Goal: Task Accomplishment & Management: Complete application form

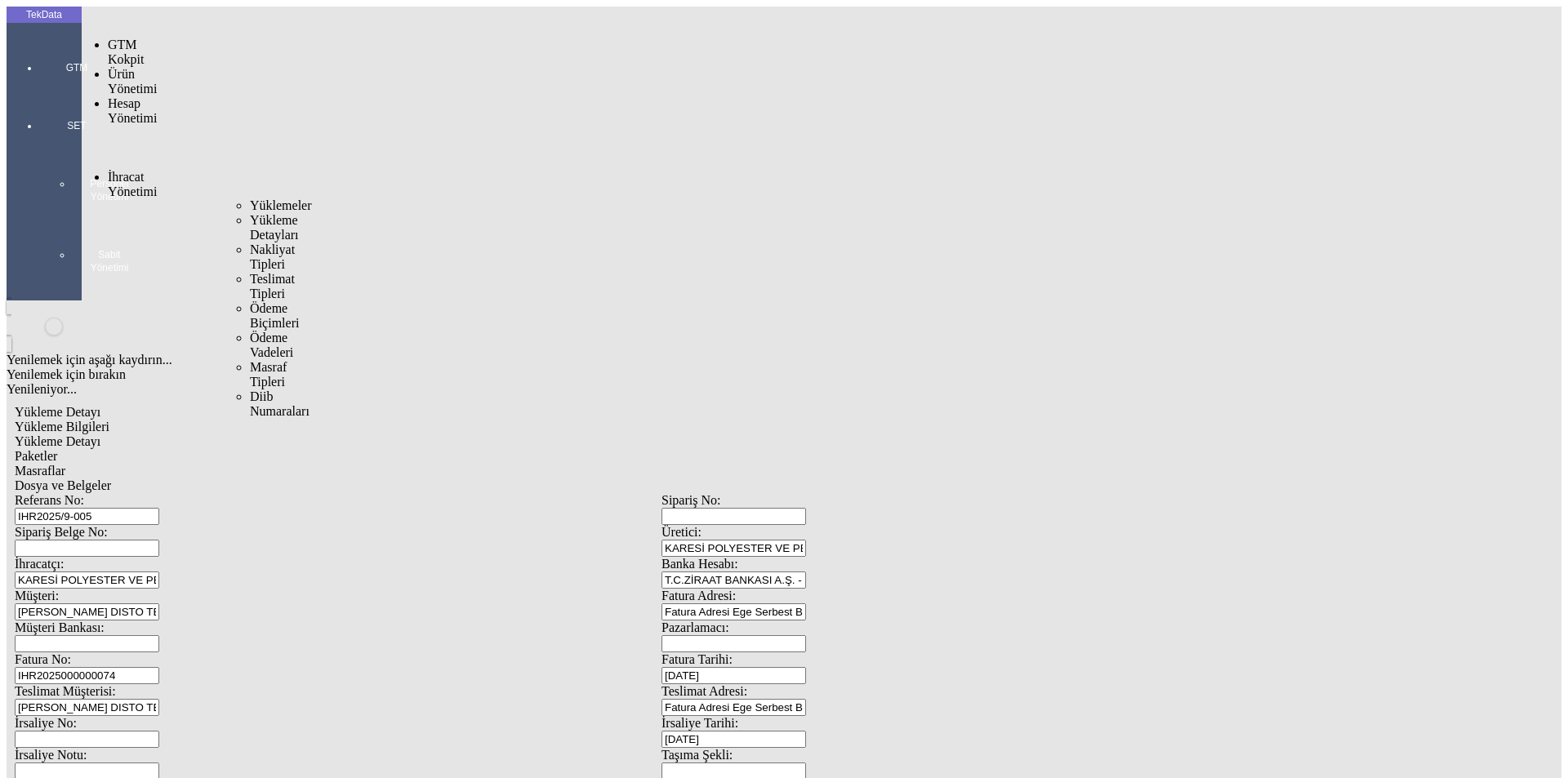
click at [250, 198] on span "Yüklemeler" at bounding box center [281, 205] width 62 height 14
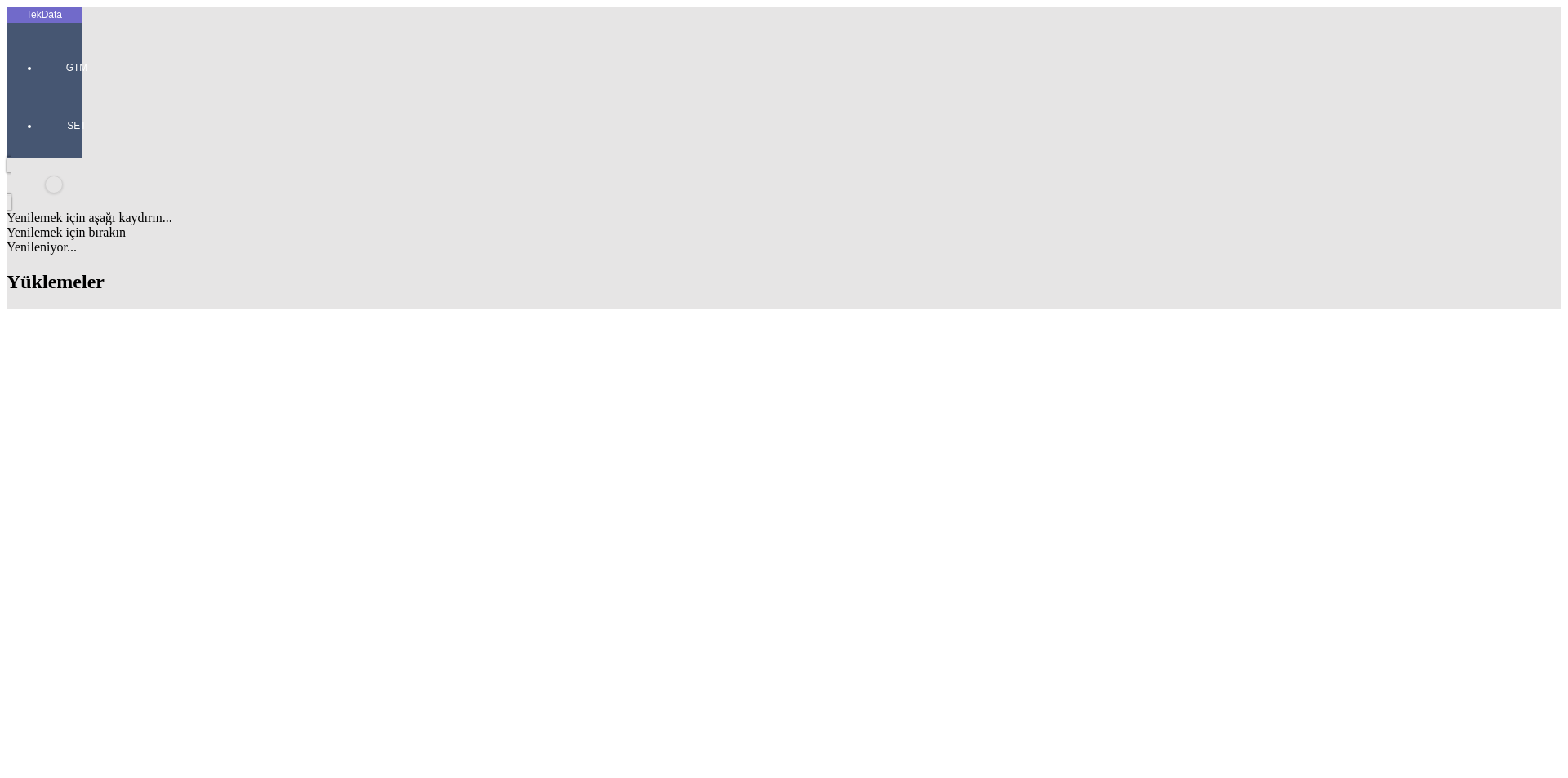
scroll to position [1612, 0]
drag, startPoint x: 701, startPoint y: 279, endPoint x: 784, endPoint y: 286, distance: 83.3
copy td "IHR2025000000074"
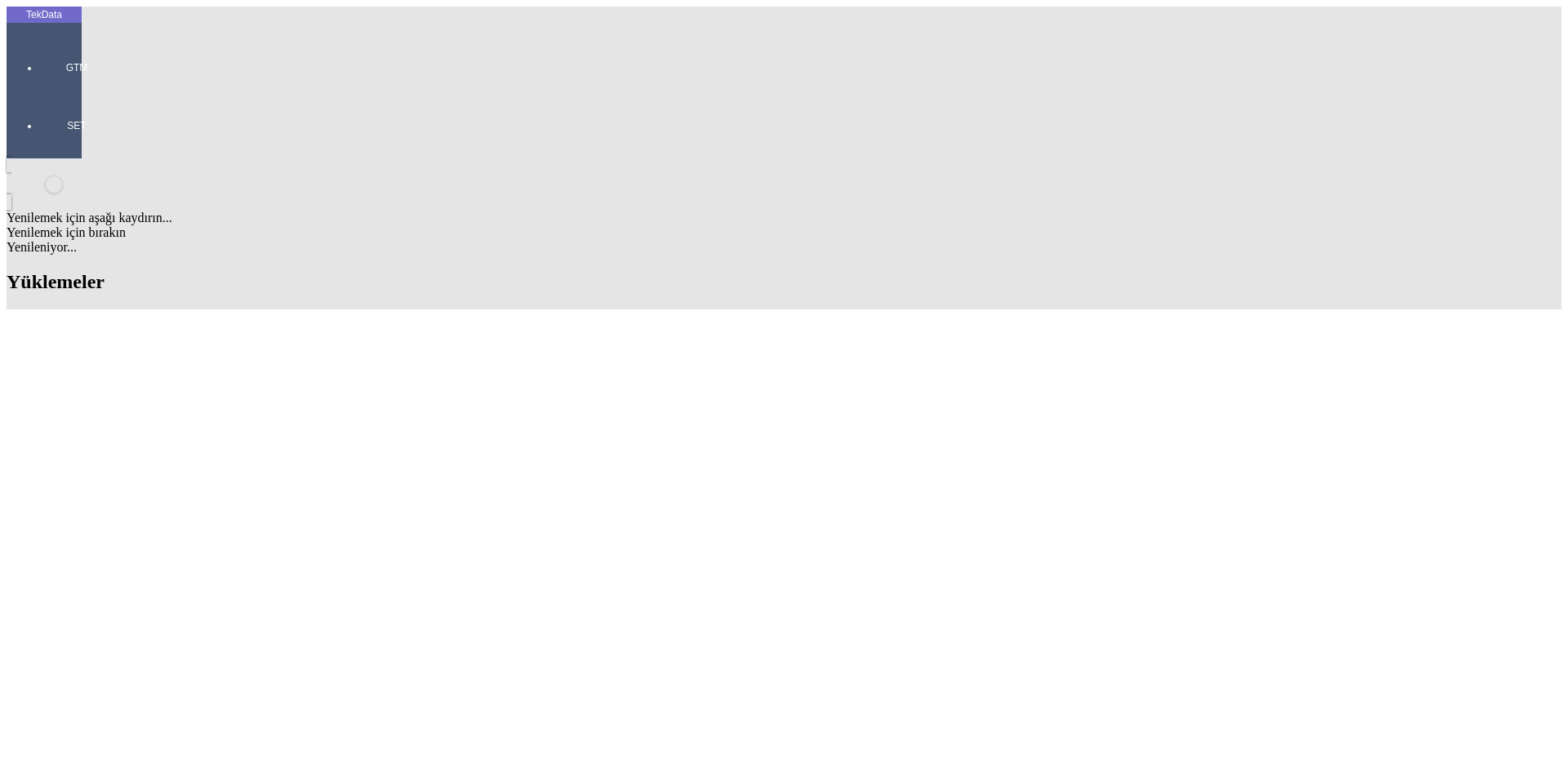
drag, startPoint x: 697, startPoint y: 527, endPoint x: 786, endPoint y: 531, distance: 89.1
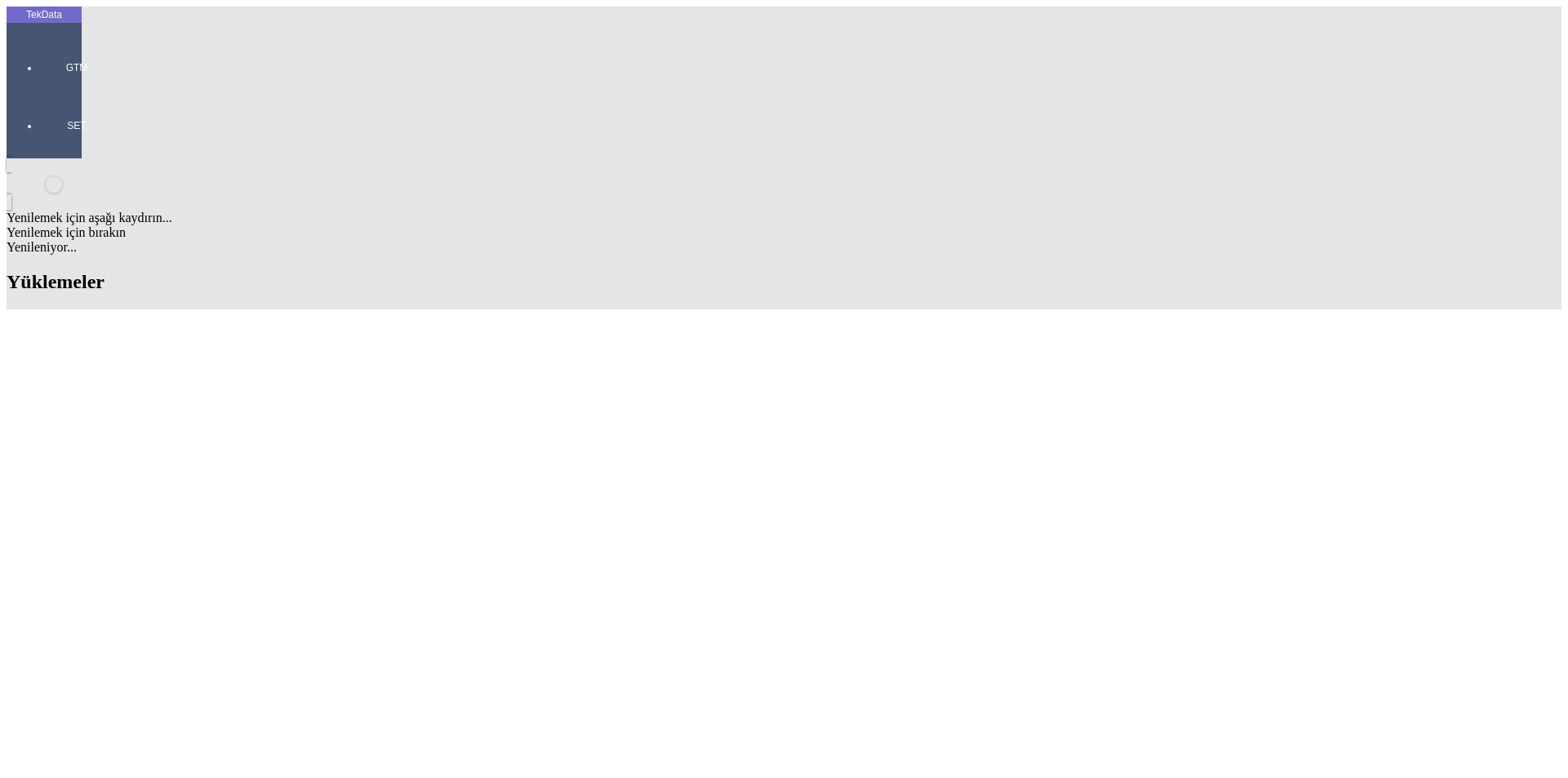
copy td "IHR2025000000074"
paste input "IHR2025000000074"
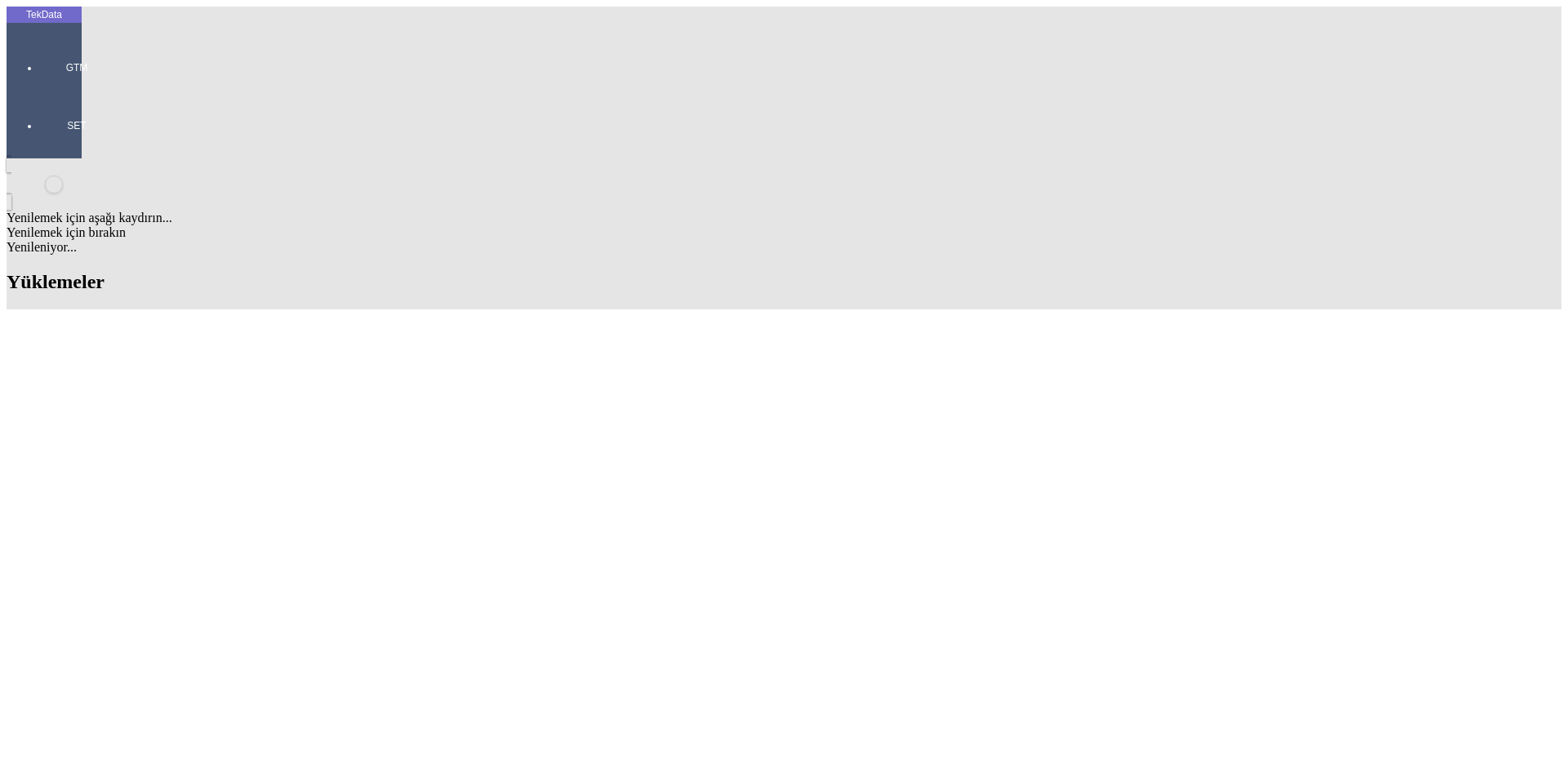
type input "IHR2025000000076"
type input "ı"
type input "IHR2025/9-008"
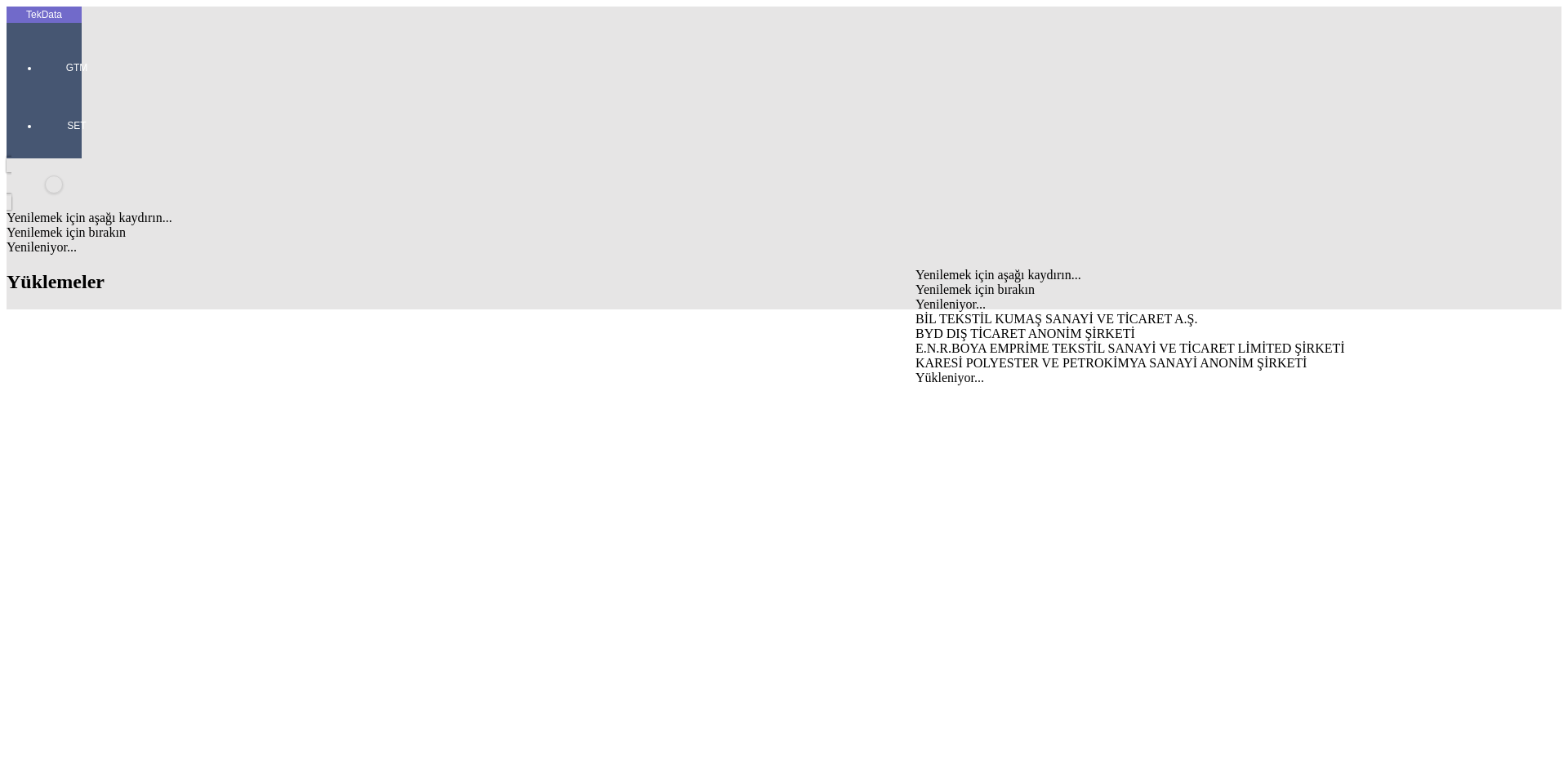
click at [965, 356] on div "KARESİ POLYESTER VE PETROKİMYA SANAYİ ANONİM ŞİRKETİ" at bounding box center [1227, 363] width 624 height 15
type input "KARESİ POLYESTER VE PETROKİMYA SANAYİ ANONİM ŞİRKETİ"
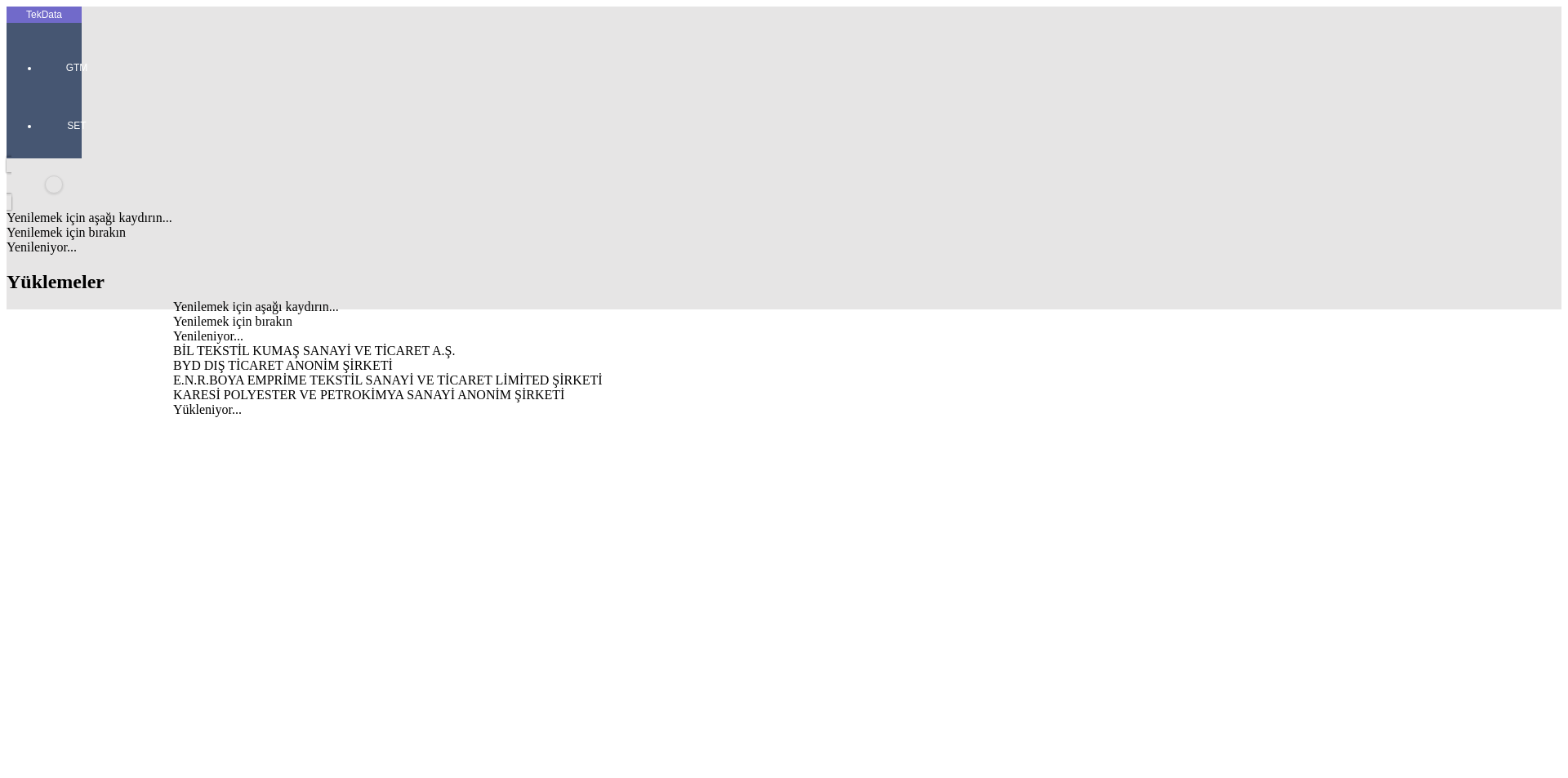
click at [263, 388] on div "KARESİ POLYESTER VE PETROKİMYA SANAYİ ANONİM ŞİRKETİ" at bounding box center [488, 395] width 631 height 15
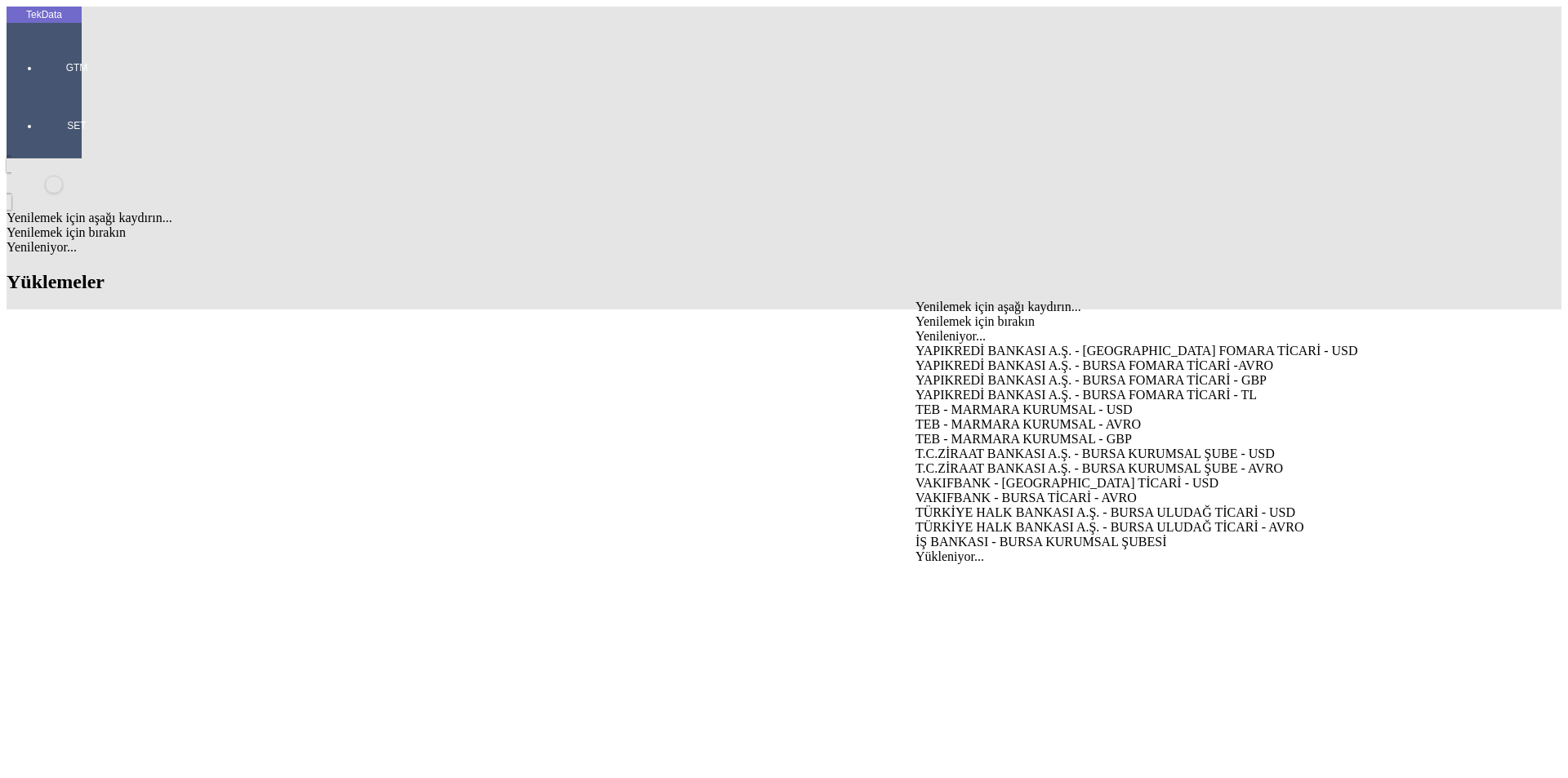
click at [998, 358] on div "YAPIKREDİ BANKASI A.Ş. - BURSA FOMARA TİCARİ -AVRO" at bounding box center [1227, 366] width 624 height 15
type input "YAPIKREDİ BANKASI A.Ş. - BURSA FOMARA TİCARİ -AVRO"
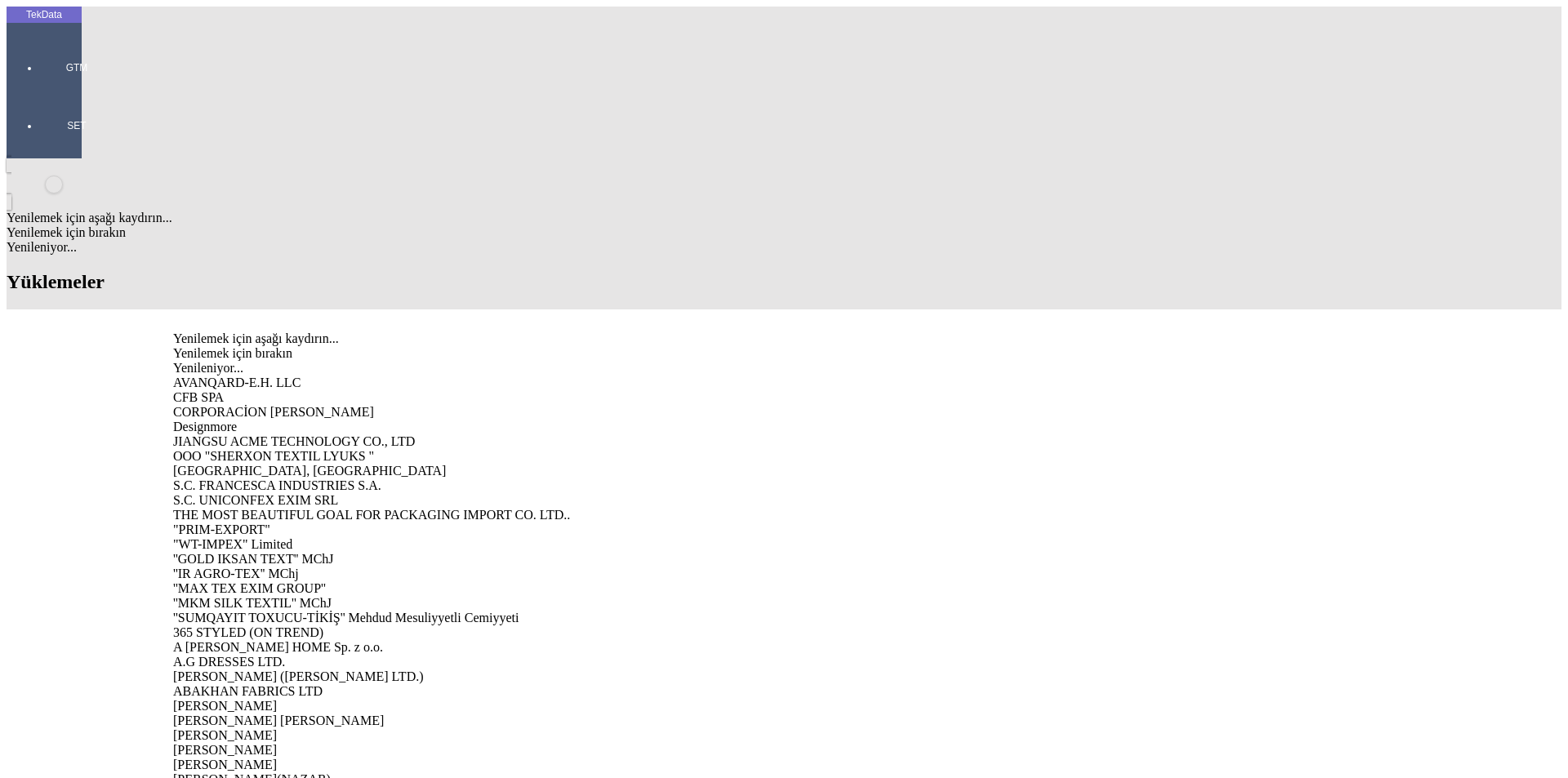
type input "MATER"
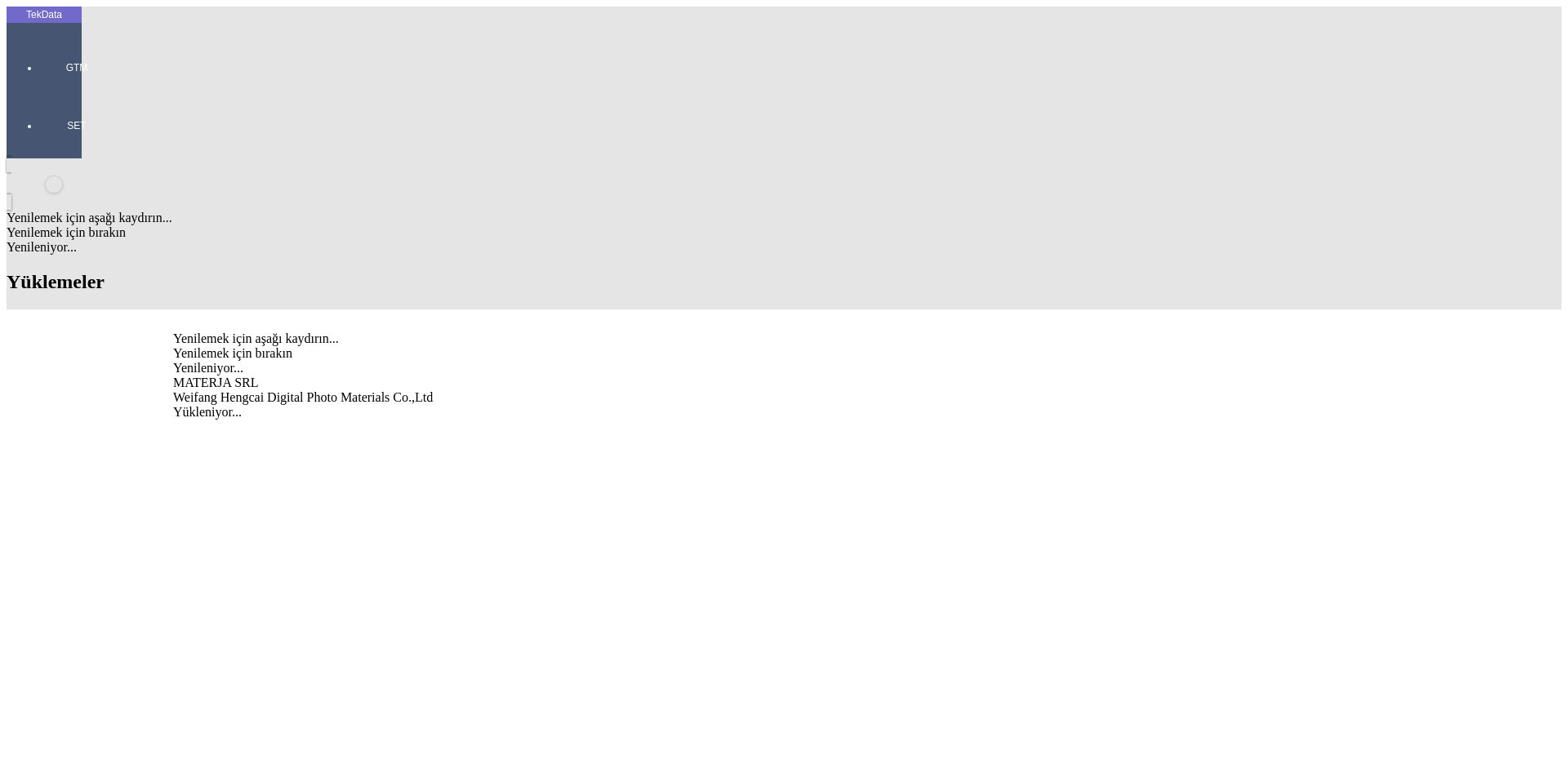
click at [281, 375] on div "MATERJA SRL" at bounding box center [488, 383] width 631 height 15
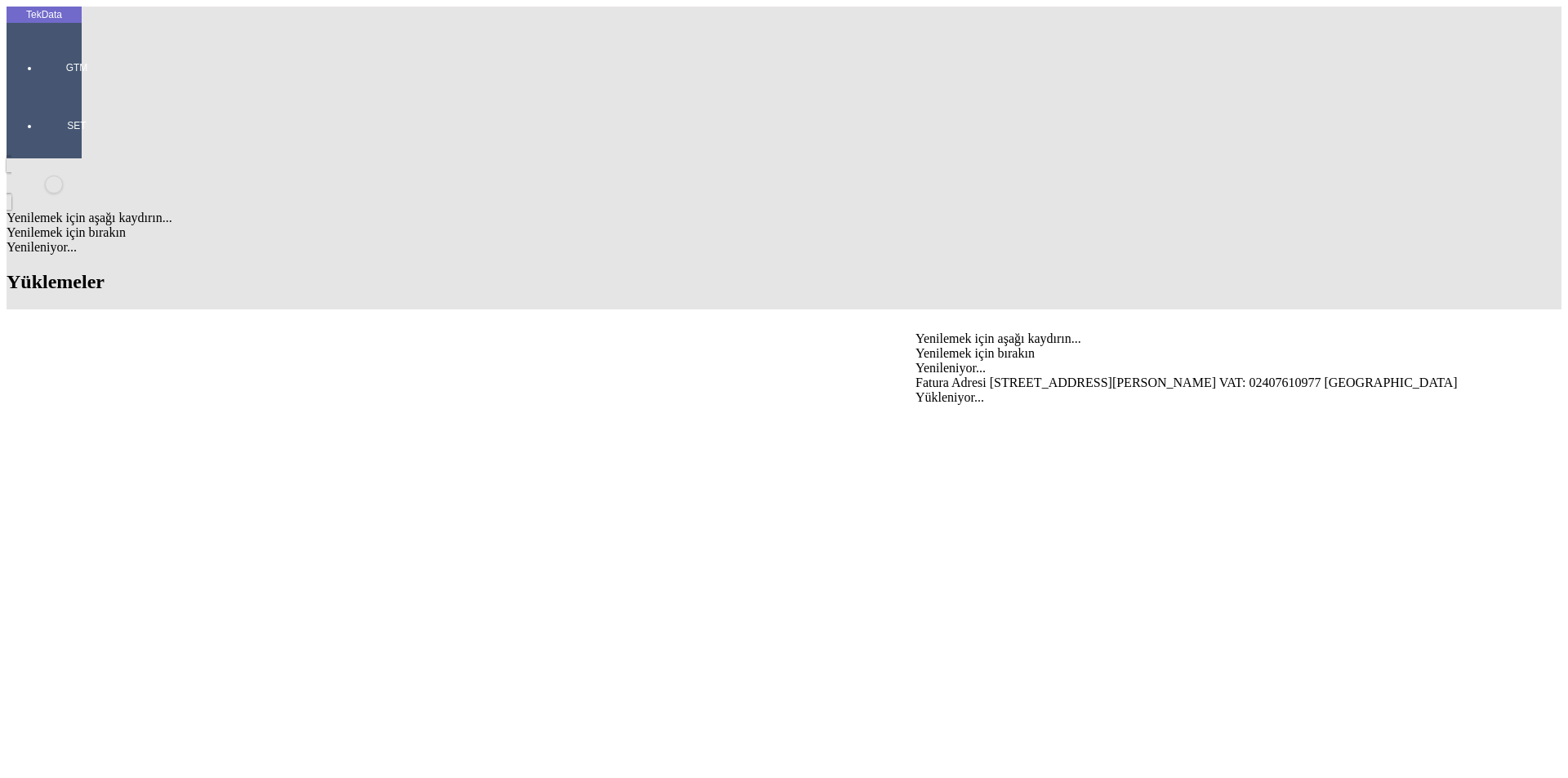
click at [950, 375] on div "Fatura Adresi [STREET_ADDRESS][PERSON_NAME] VAT: 02407610977 [GEOGRAPHIC_DATA]" at bounding box center [1227, 383] width 624 height 15
type input "Fatura Adresi [STREET_ADDRESS][PERSON_NAME] VAT: 02407610977 [GEOGRAPHIC_DATA]"
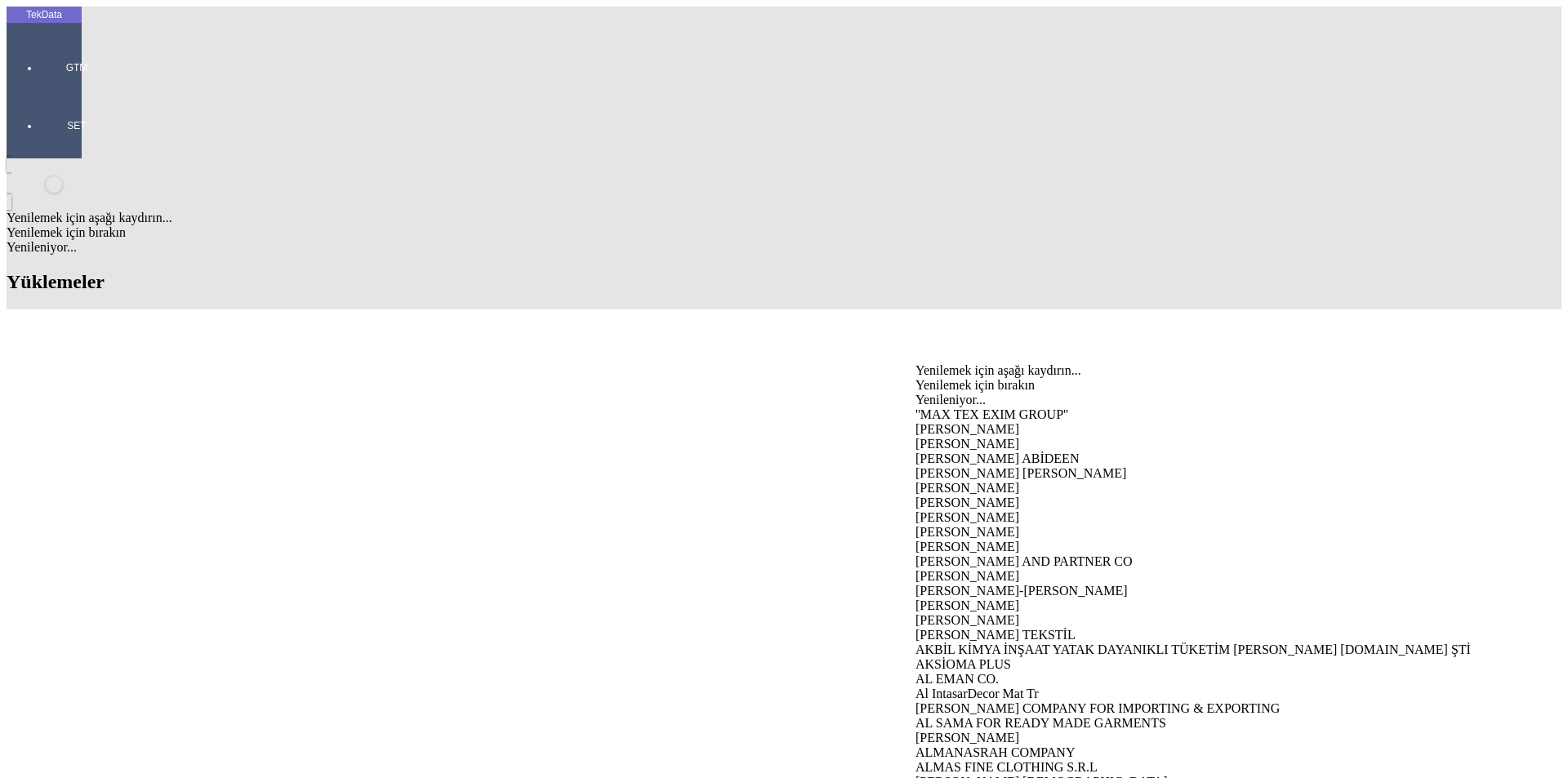
type input "MATER"
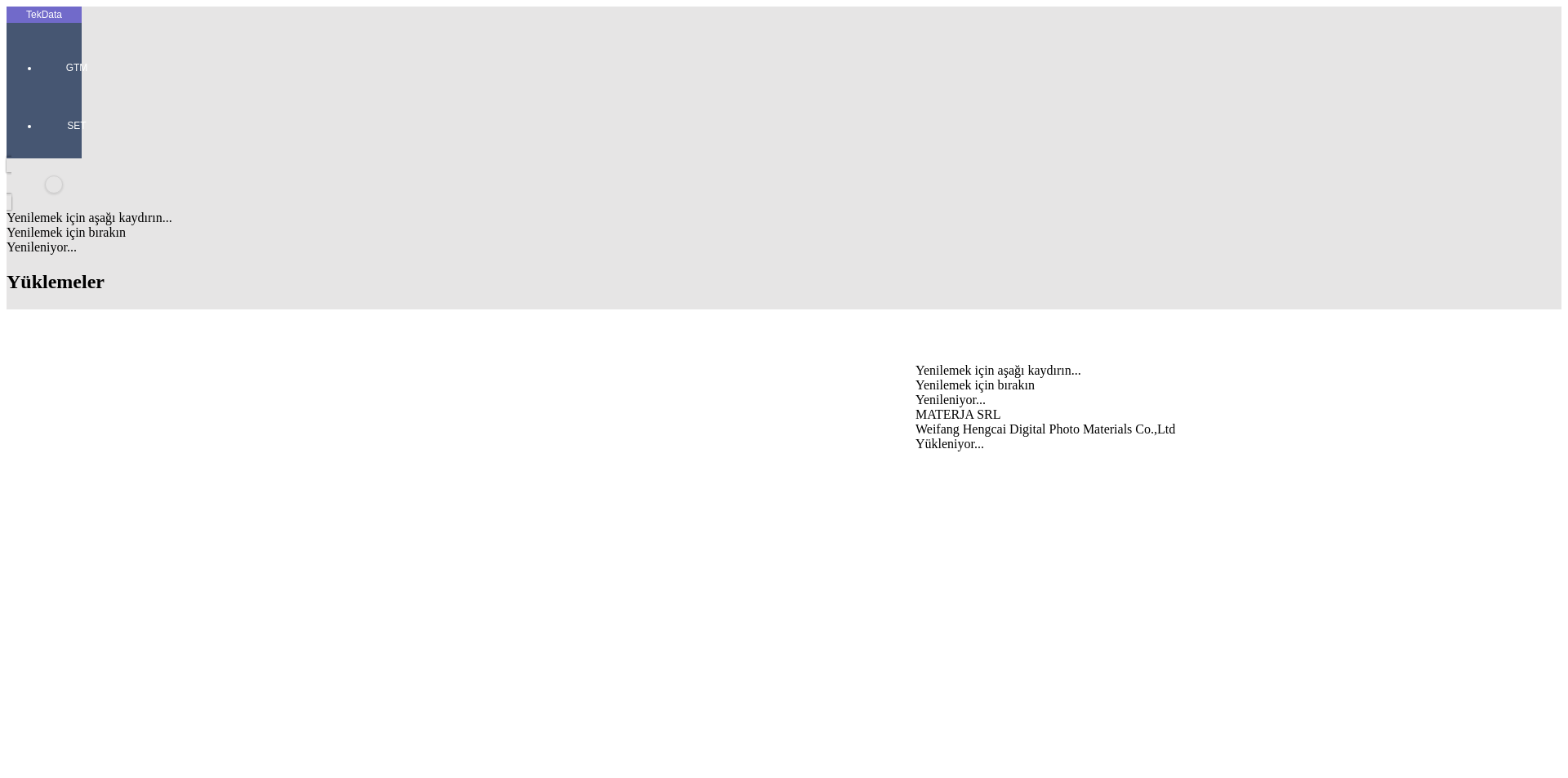
click at [959, 407] on div "MATERJA SRL" at bounding box center [1227, 415] width 624 height 15
type input "KARESİ POLYESTER VE PETROKİMYA SANAYİ ANONİM ŞİRKETİ"
type input "YAPIKREDİ BANKASI A.Ş. - BURSA FOMARA TİCARİ -AVRO"
type input "MATERJA SRL"
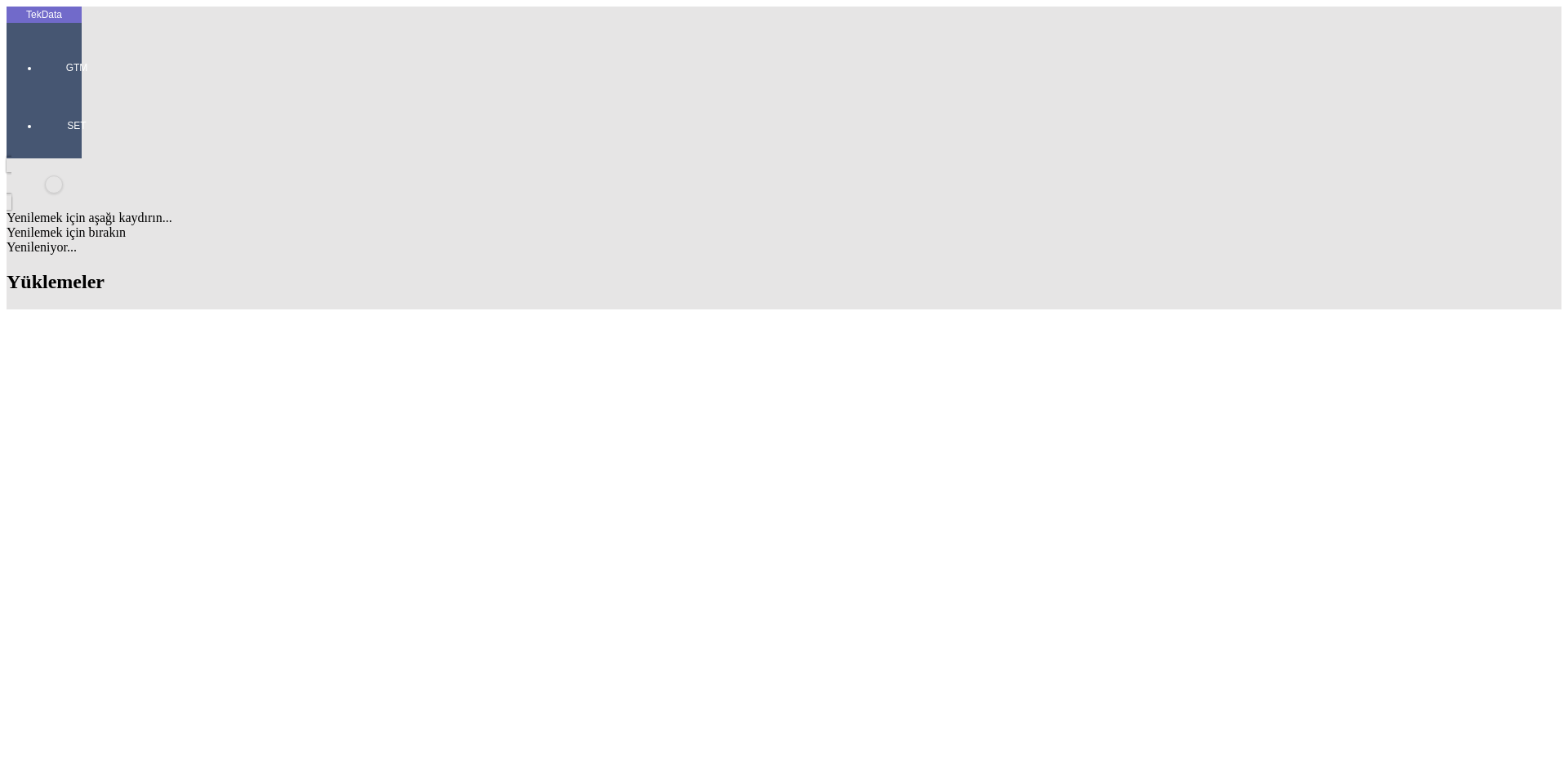
type input "Fatura Adresi [STREET_ADDRESS][PERSON_NAME] VAT: 02407610977 [GEOGRAPHIC_DATA]"
type input "MATERJA SRL"
click at [312, 439] on div "Fatura Adresi [STREET_ADDRESS][PERSON_NAME] VAT: 02407610977 [GEOGRAPHIC_DATA]" at bounding box center [488, 447] width 631 height 15
type input "Fatura Adresi [STREET_ADDRESS][PERSON_NAME] VAT: 02407610977 [GEOGRAPHIC_DATA]"
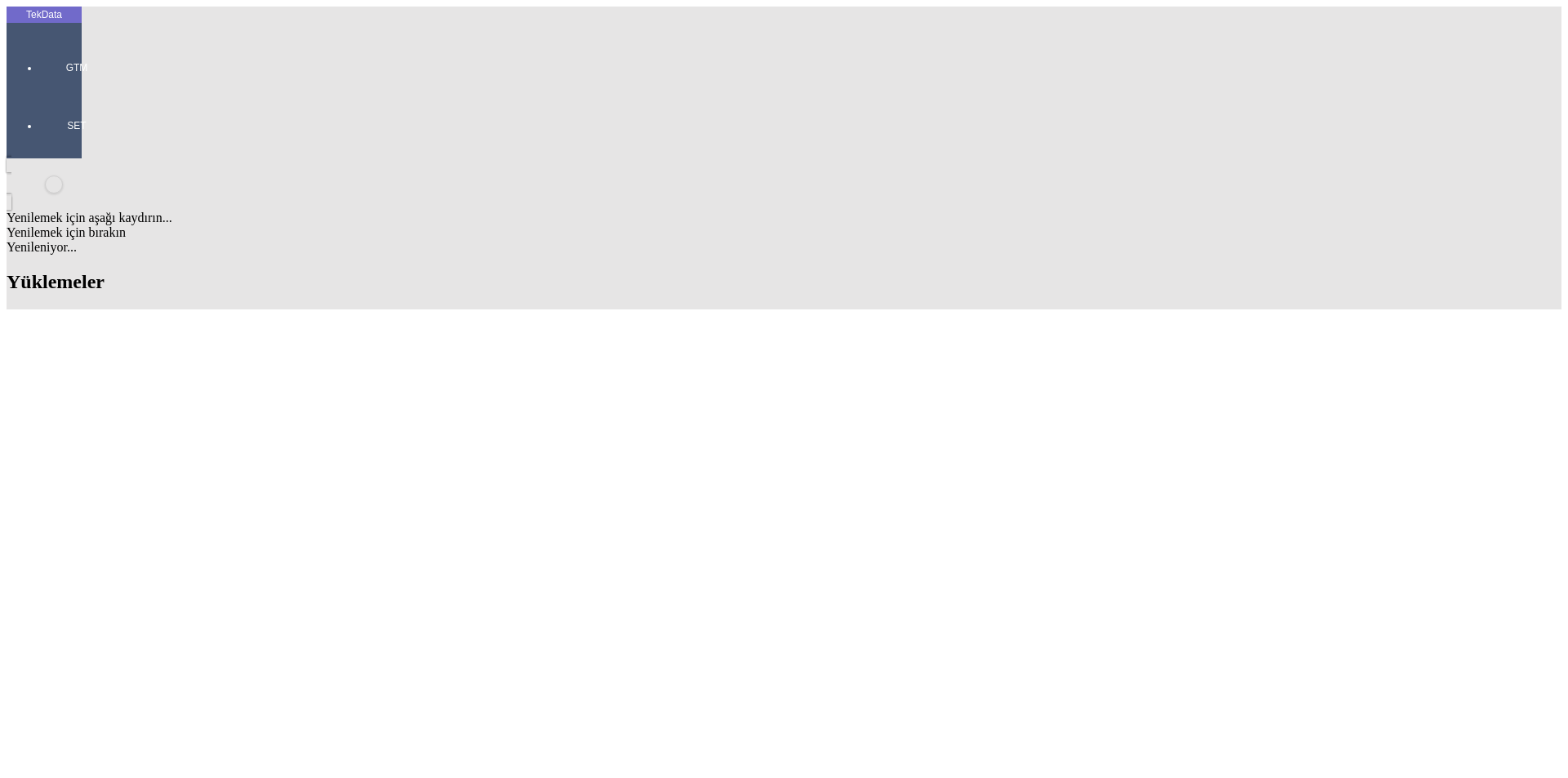
scroll to position [82, 0]
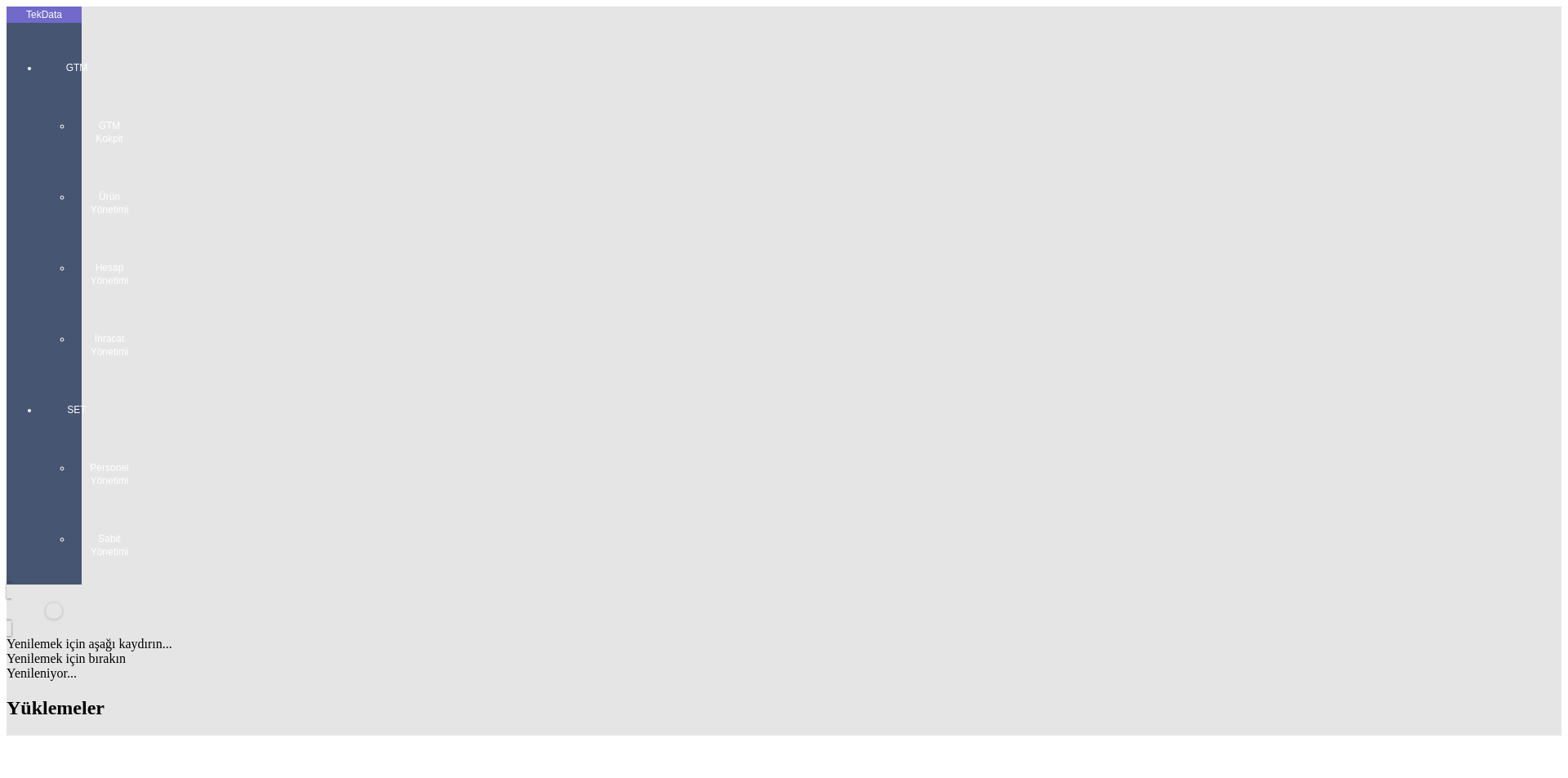
click at [248, 453] on div "[PERSON_NAME]" at bounding box center [488, 461] width 631 height 15
type input "[PERSON_NAME]"
click at [959, 659] on div "FOB" at bounding box center [1227, 666] width 624 height 15
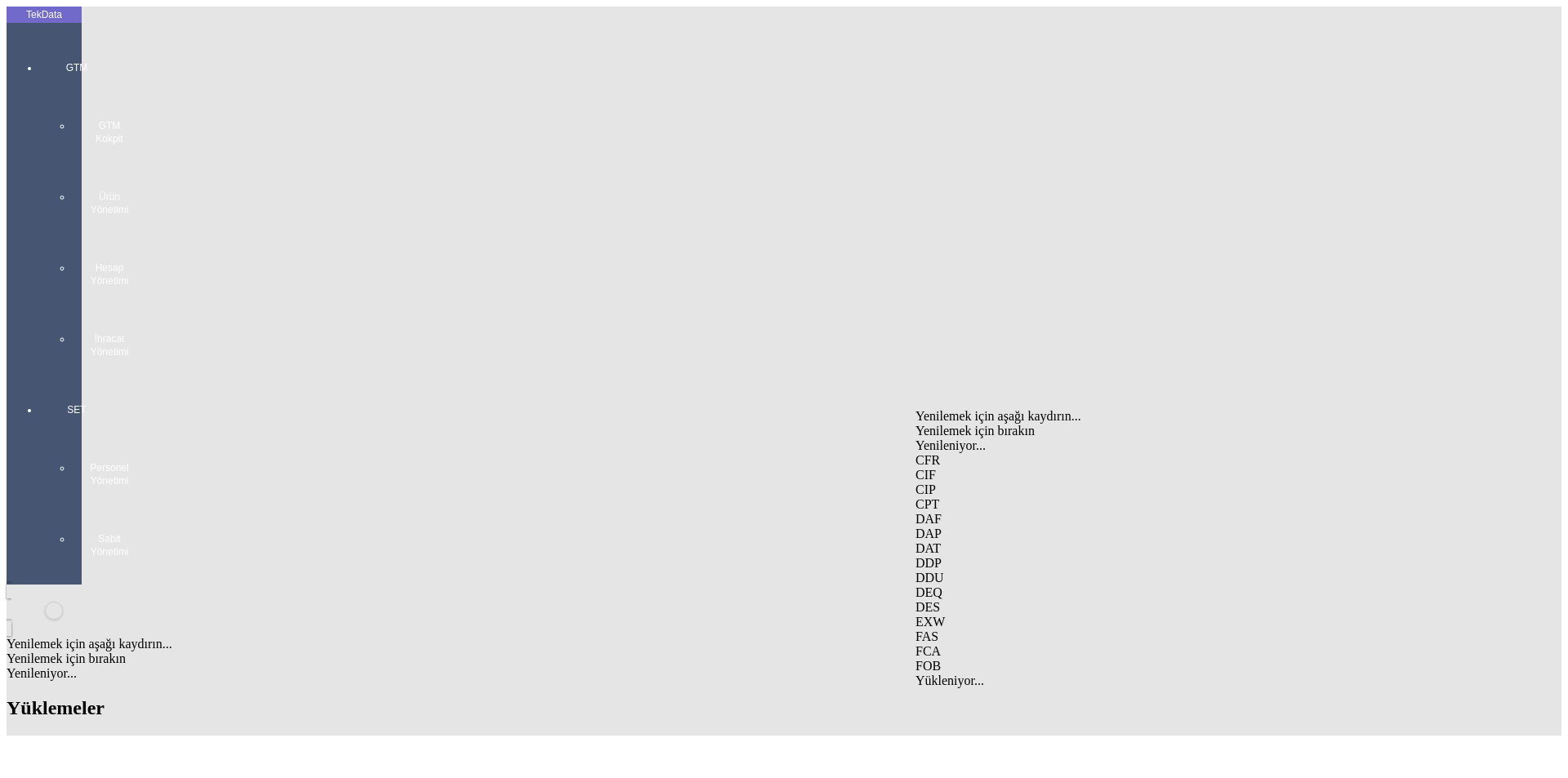
type input "FOB"
type input "GEMLİK"
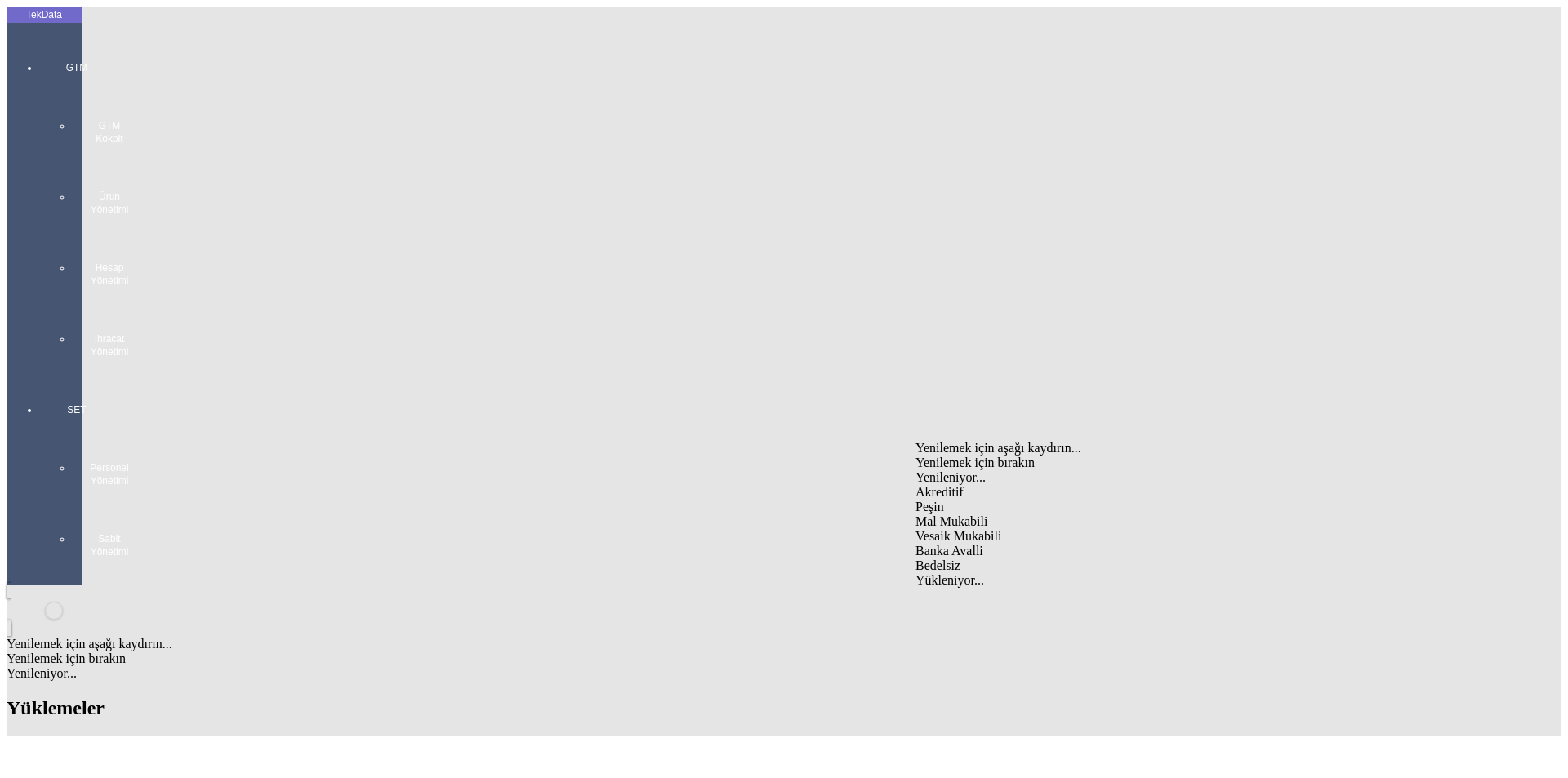
click at [995, 515] on div "Mal Mukabili" at bounding box center [1227, 522] width 624 height 15
type input "Mal Mukabili"
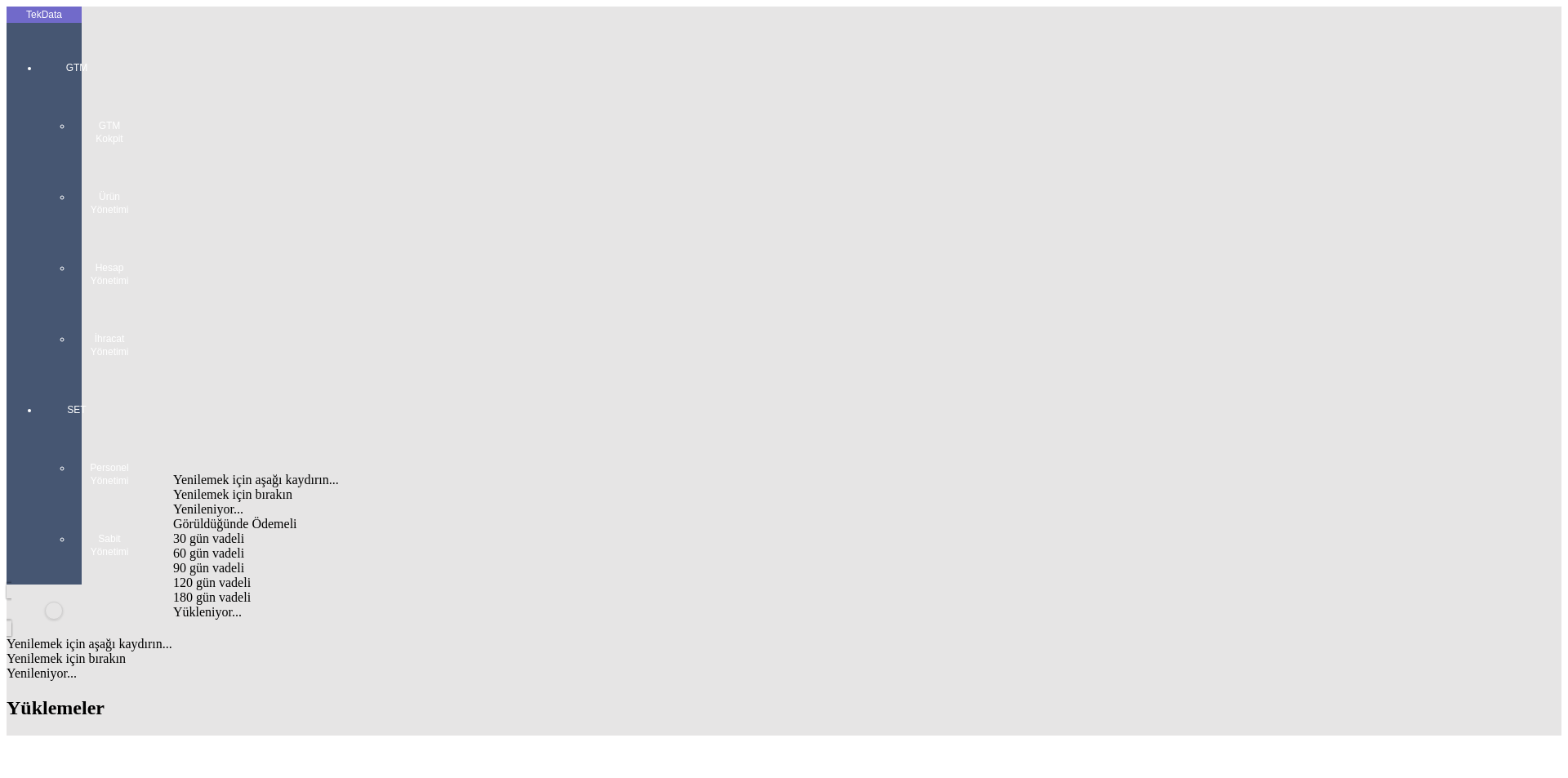
click at [374, 516] on div "Görüldüğünde Ödemeli" at bounding box center [488, 524] width 631 height 15
type input "Görüldüğünde Ödemeli"
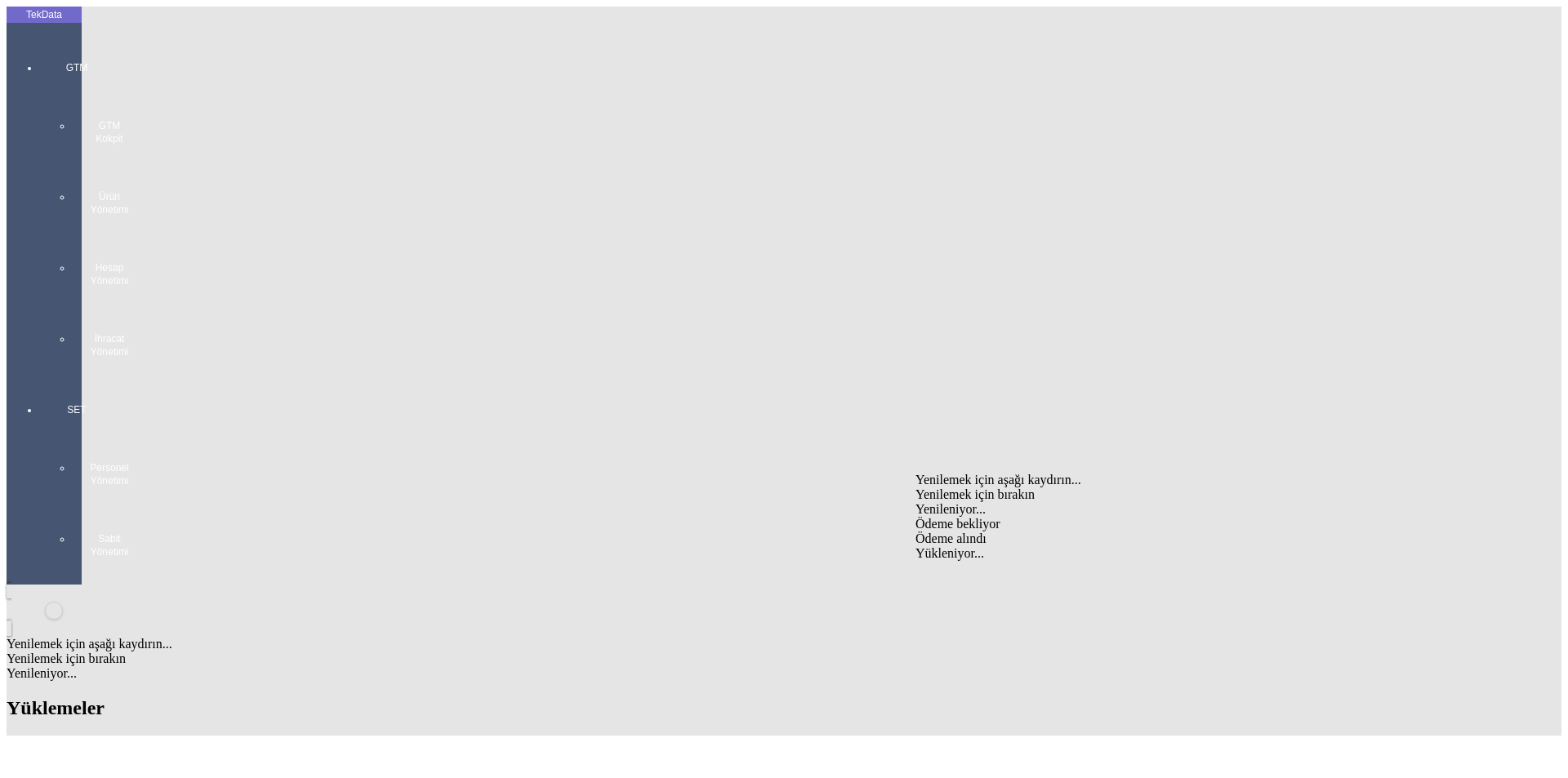
click at [975, 516] on div "Ödeme bekliyor" at bounding box center [1227, 524] width 624 height 15
type input "Ödeme bekliyor"
type input "26240"
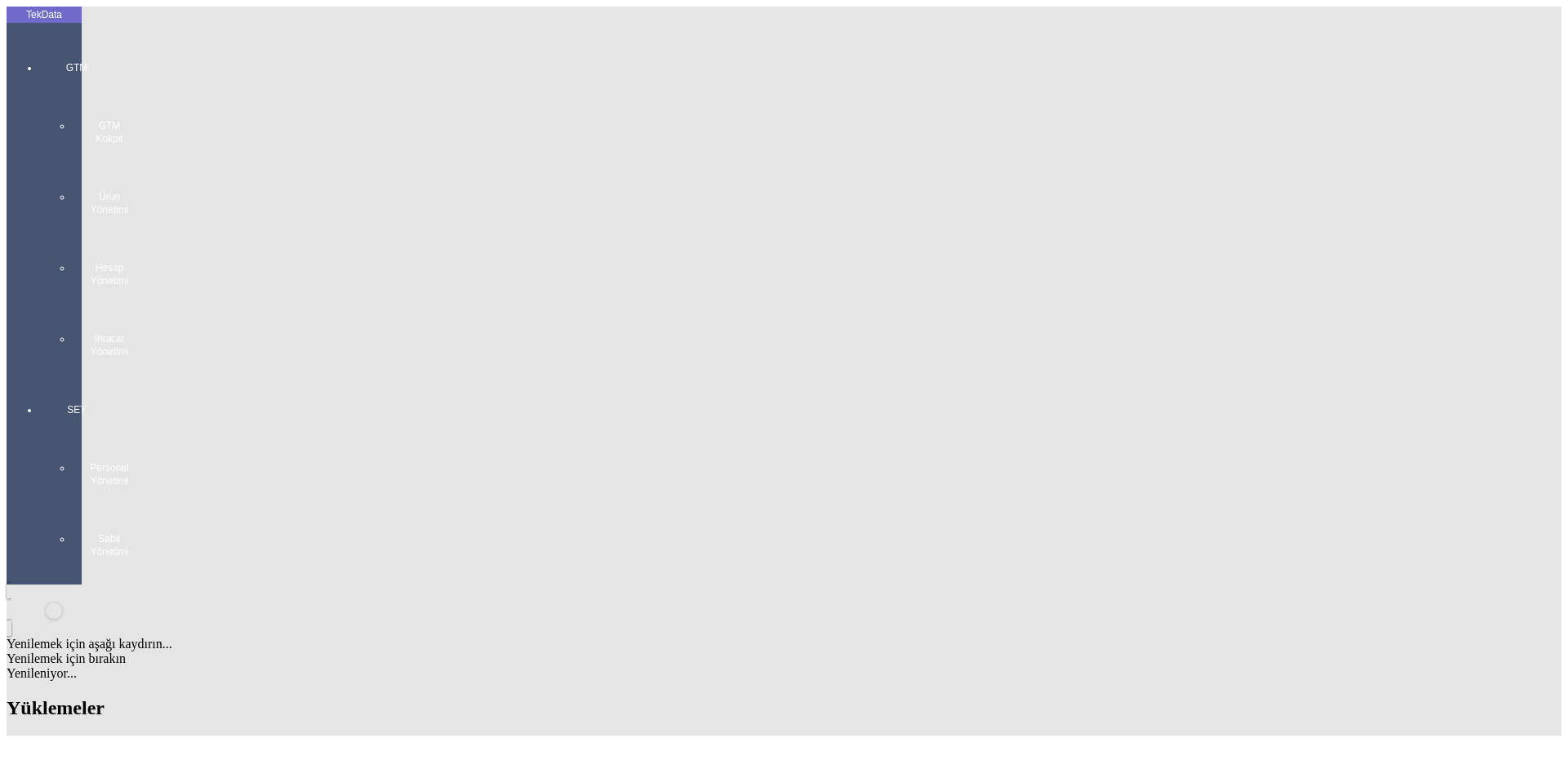
type input "26240"
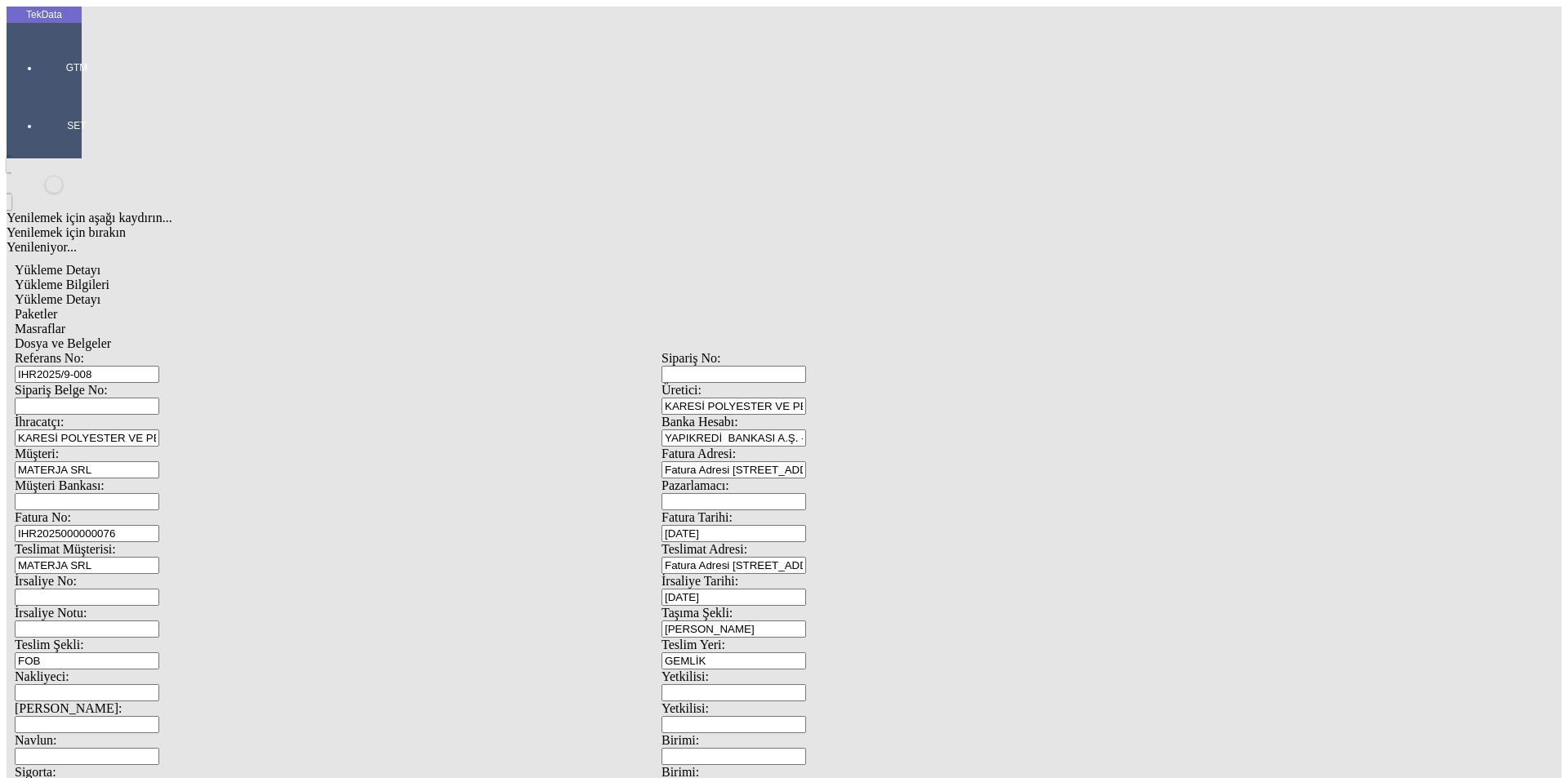
click at [101, 293] on span "Yükleme Detayı" at bounding box center [57, 299] width 86 height 14
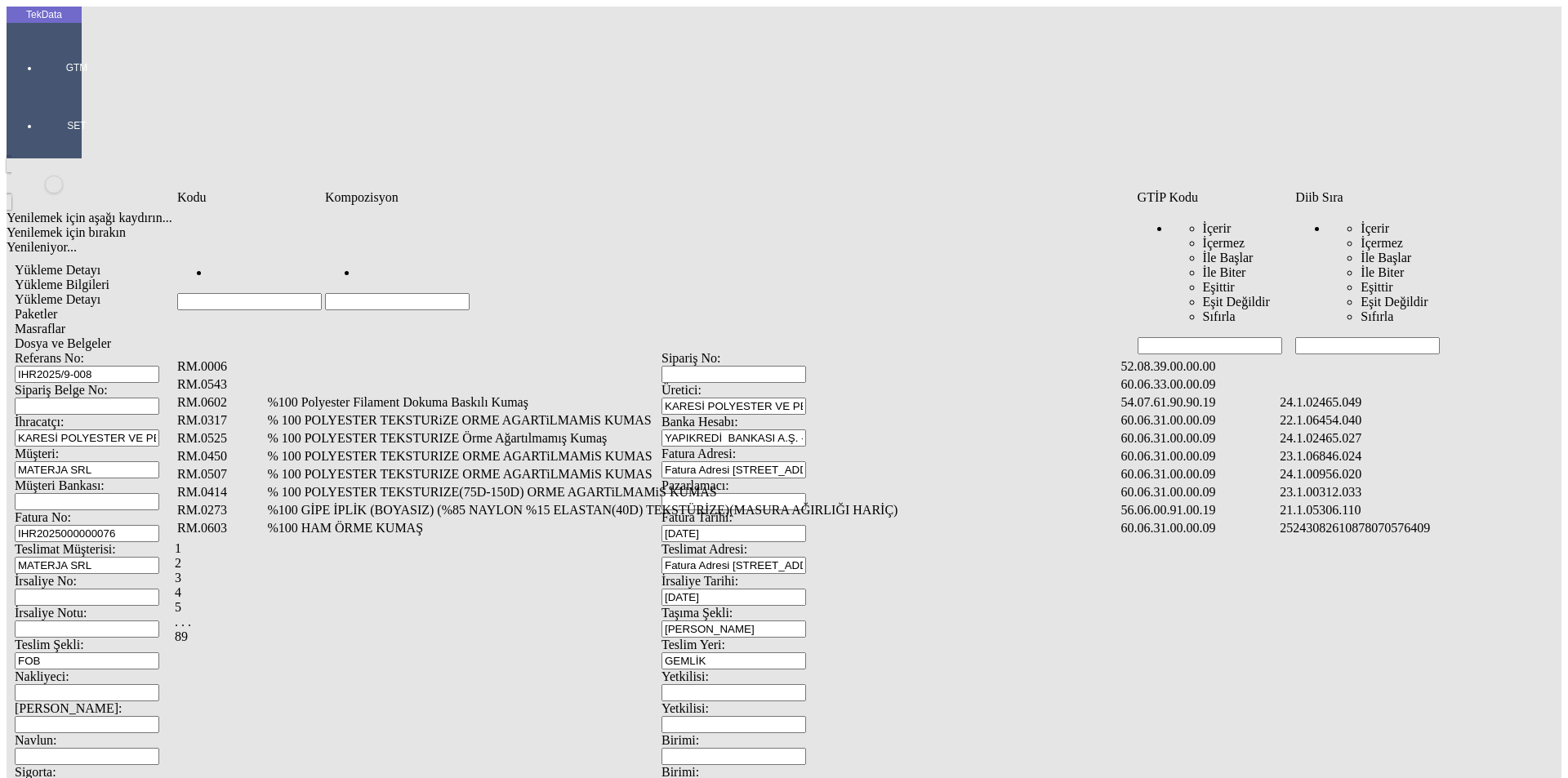
click at [1338, 337] on input "Hücreyi Filtrele" at bounding box center [1368, 345] width 145 height 17
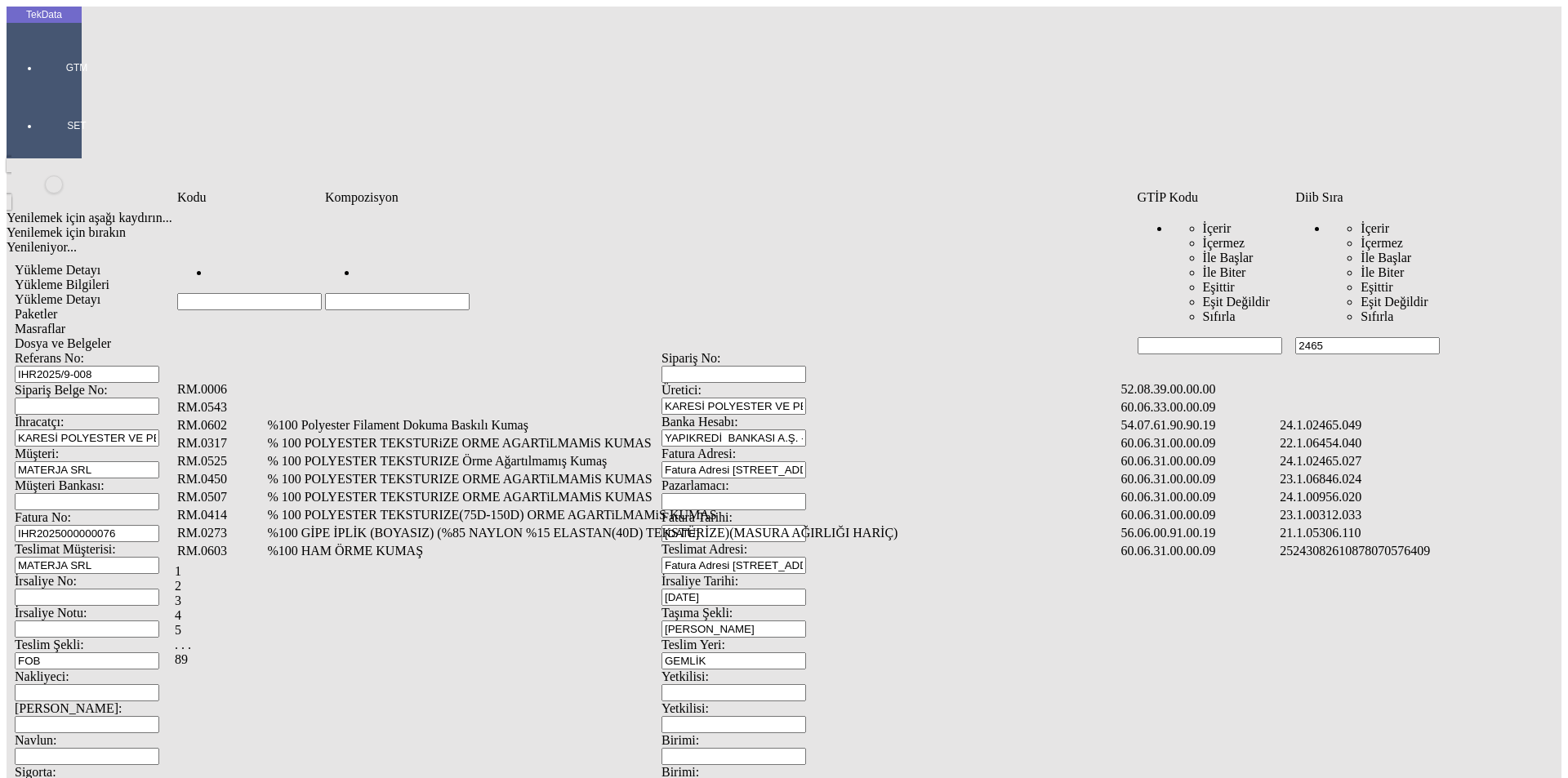
type input "2465"
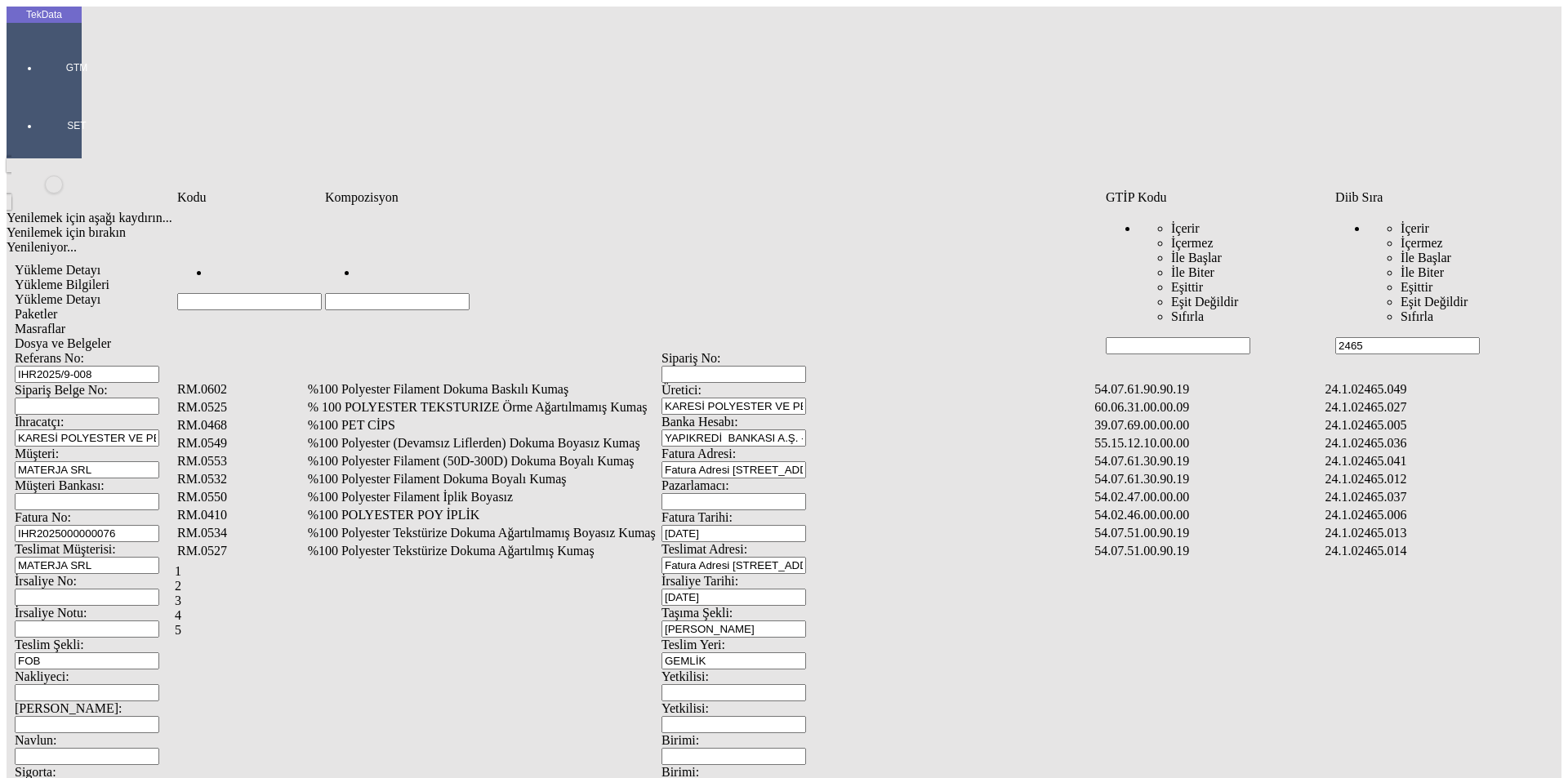
click at [365, 294] on input "Hücreyi Filtrele" at bounding box center [397, 302] width 145 height 17
type input "sentetik"
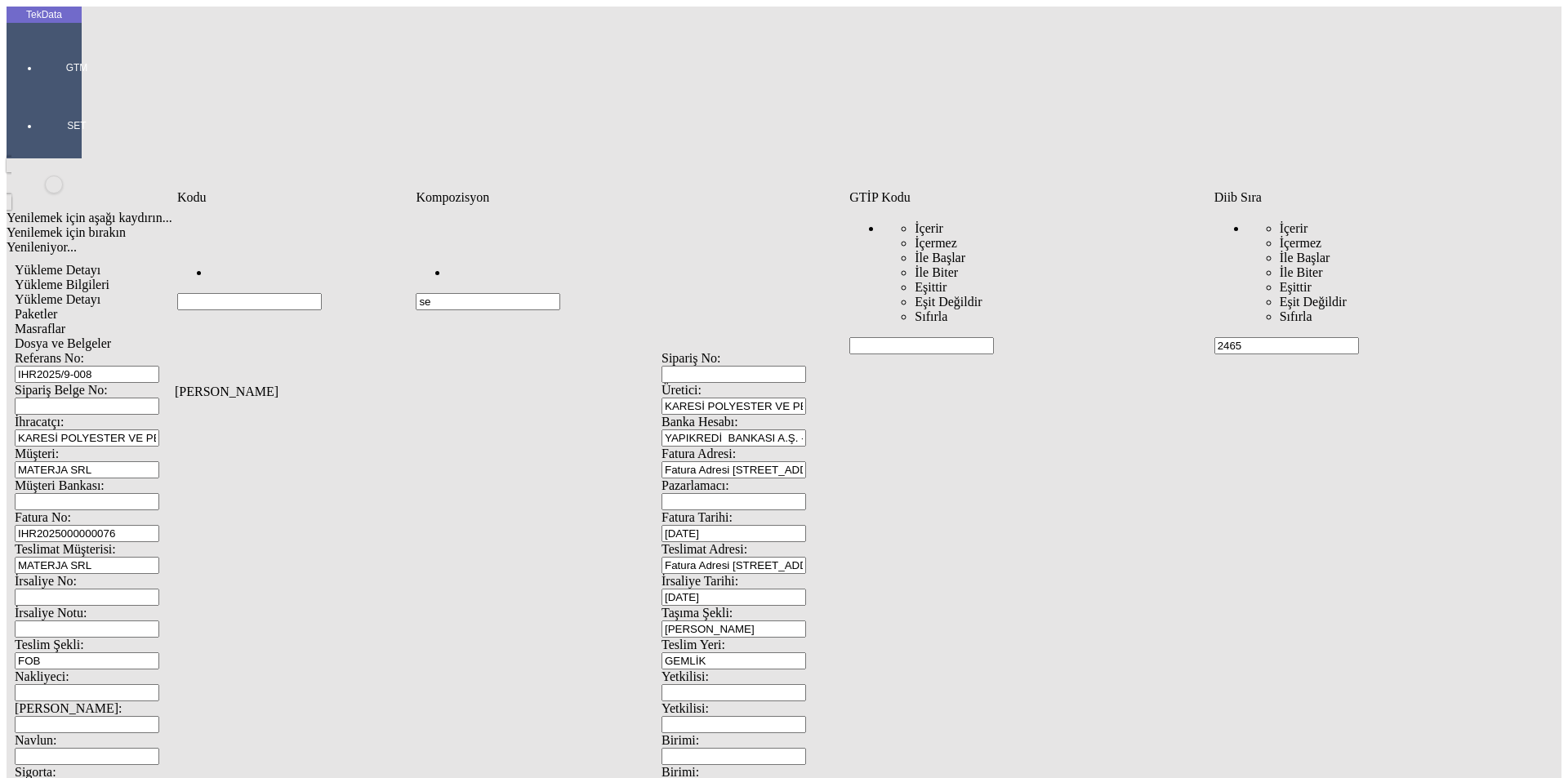
type input "s"
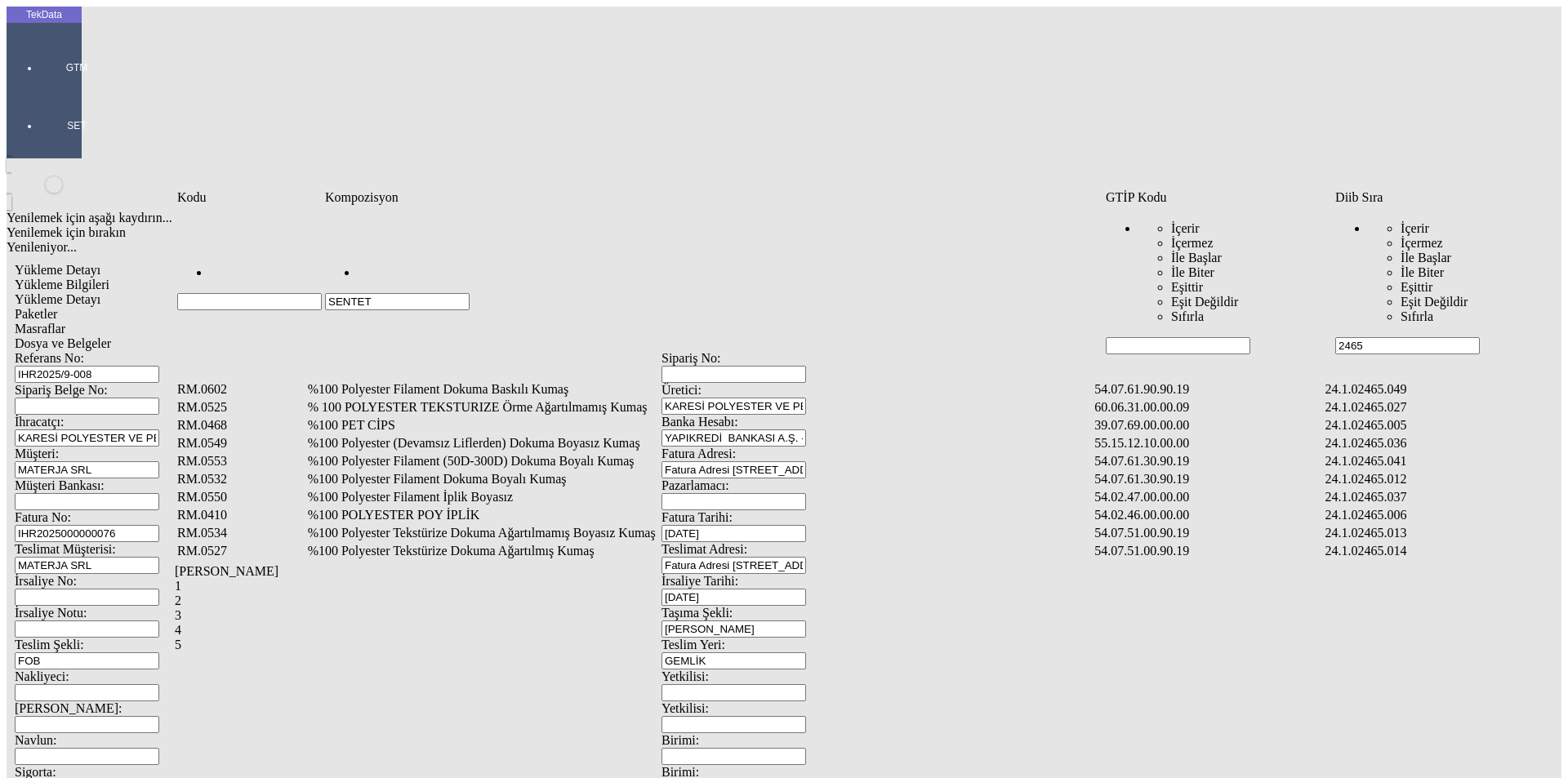
type input "SENTET"
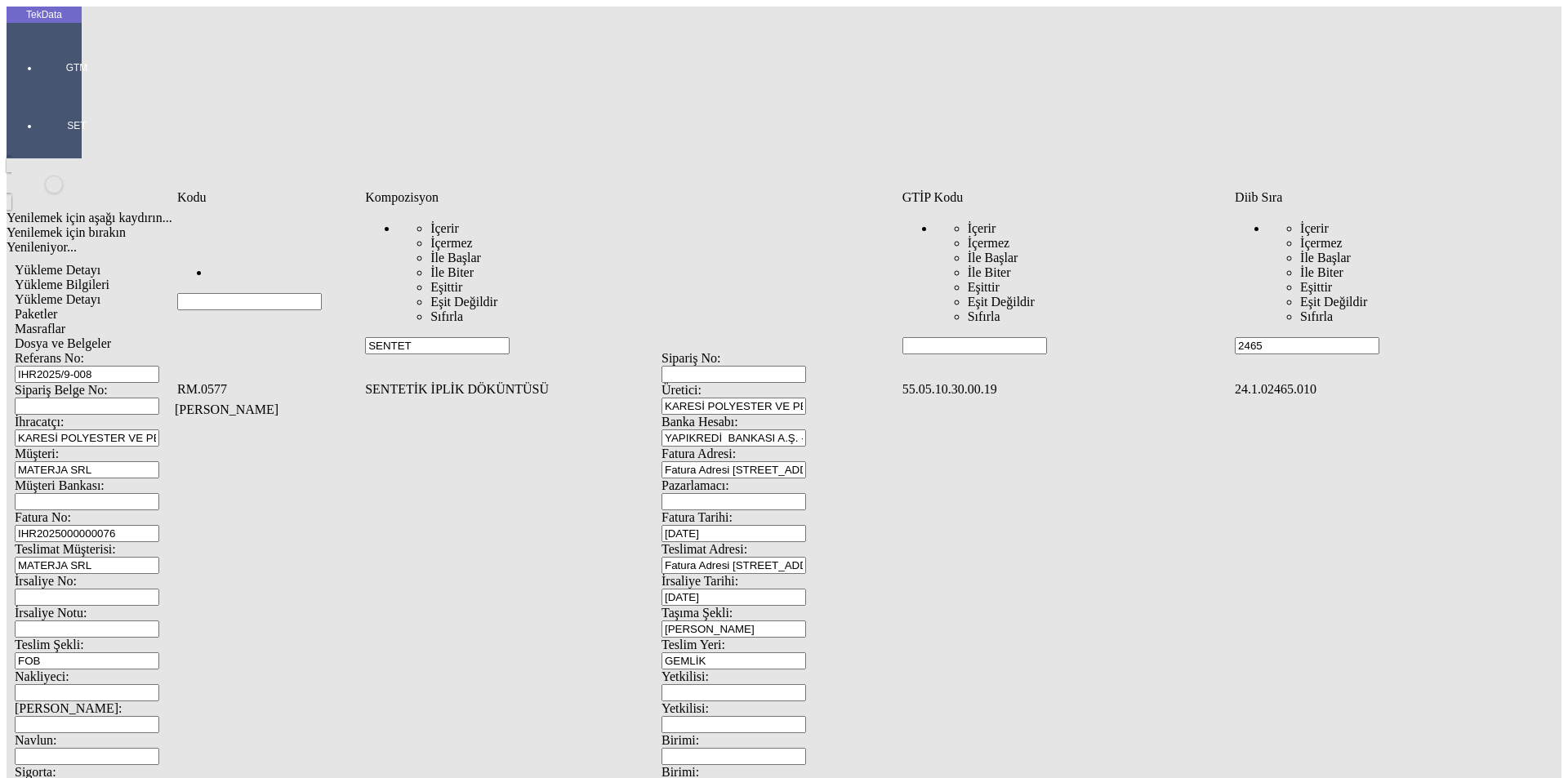
click at [695, 381] on td "SENTETİK İPLİK DÖKÜNTÜSÜ" at bounding box center [632, 389] width 535 height 16
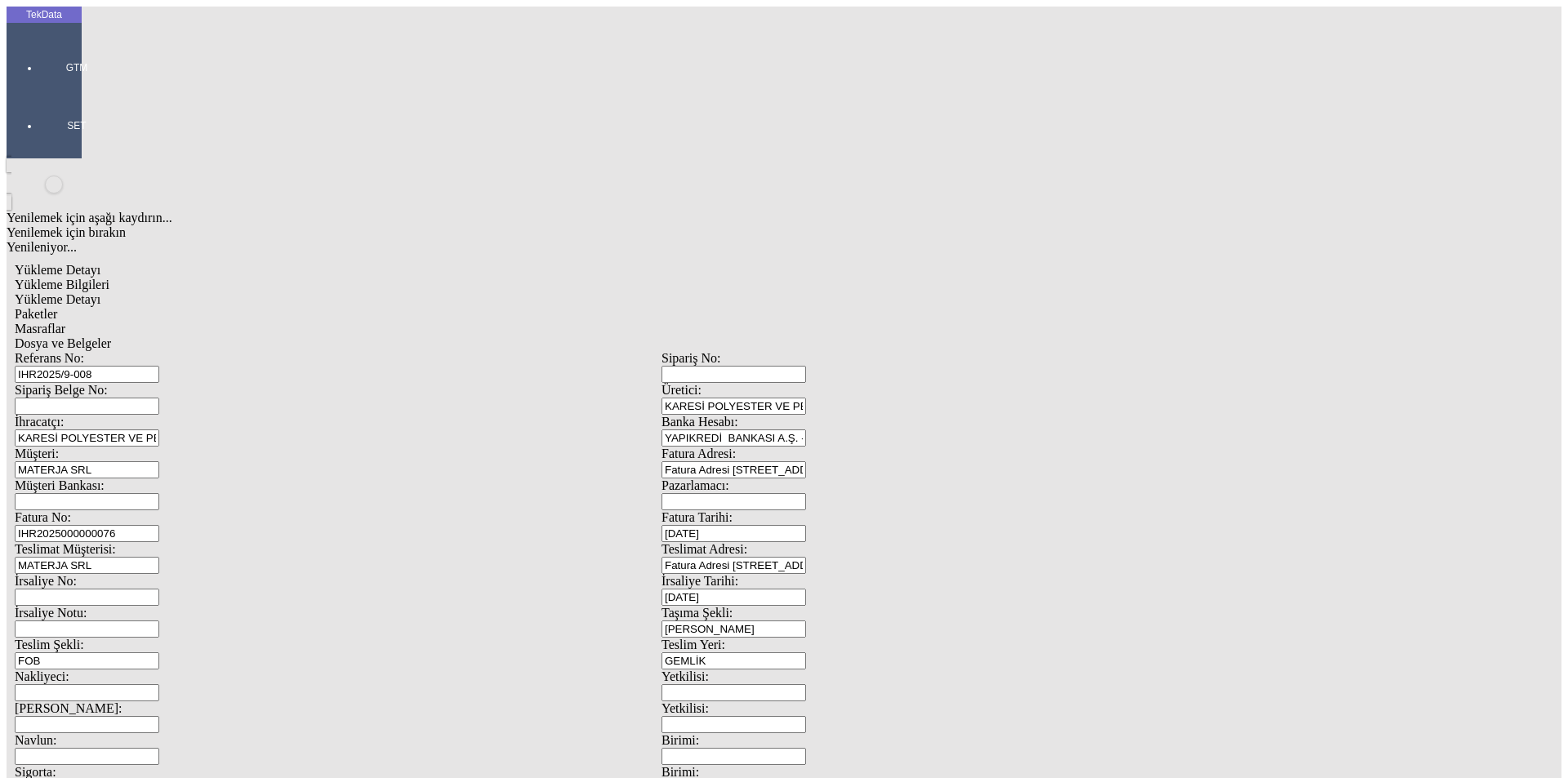
type input "26240"
click at [964, 295] on div "Kg" at bounding box center [1213, 303] width 647 height 15
type input "Kg"
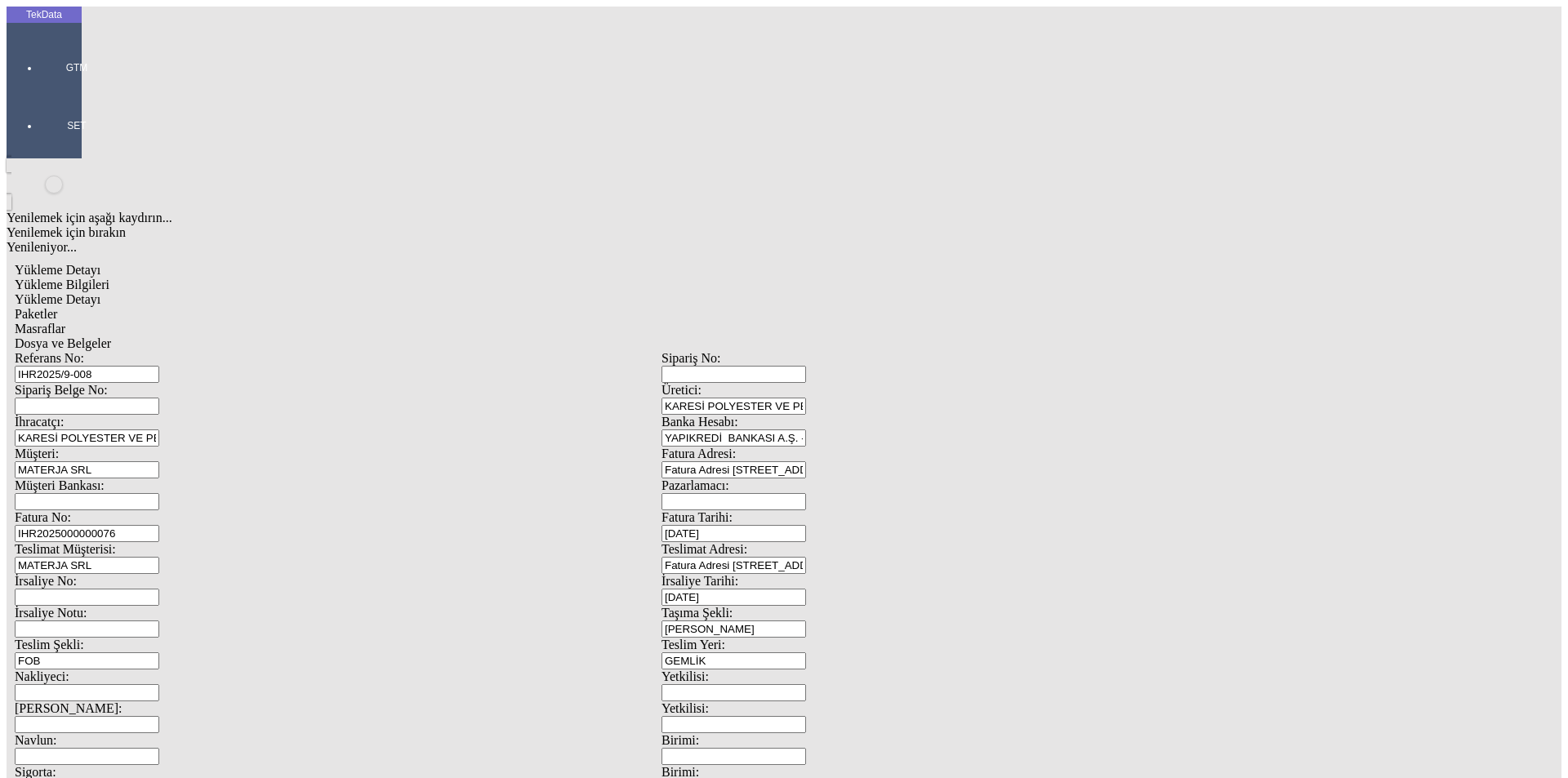
type input "0.43"
click at [937, 357] on div "Avro" at bounding box center [1213, 364] width 647 height 15
type input "Avro"
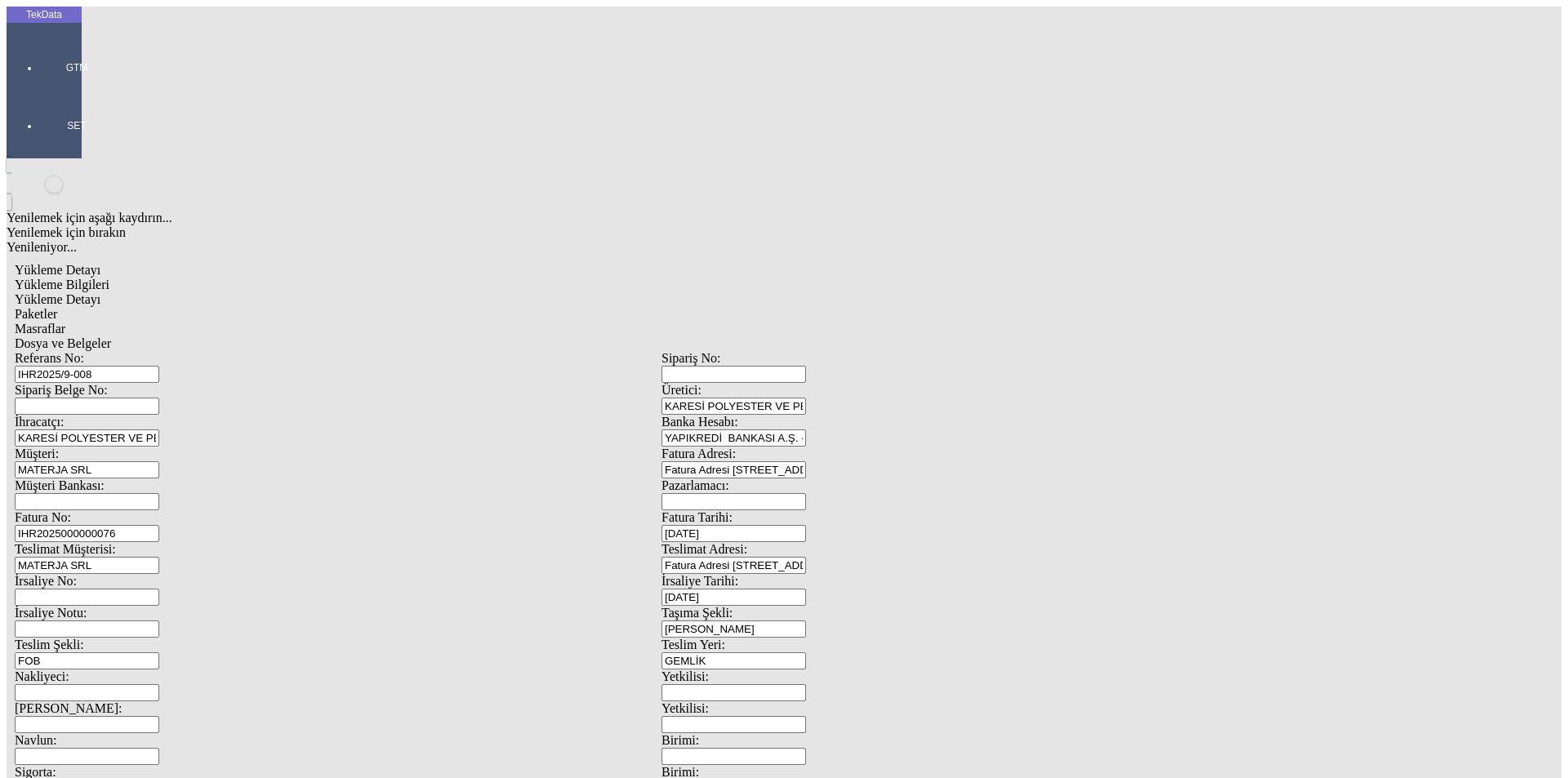
type input "26240"
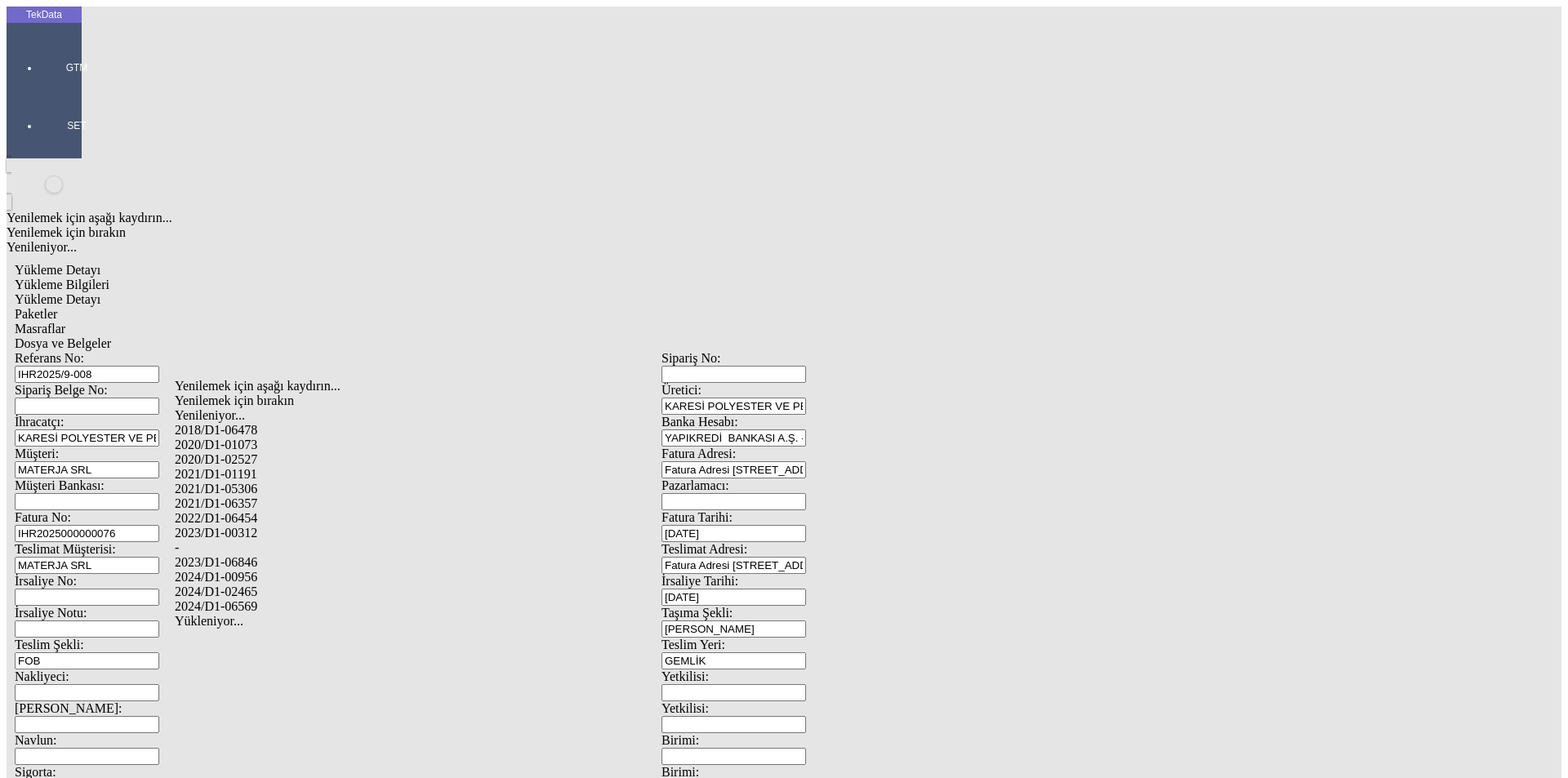
click at [253, 584] on div "2024/D1-02465" at bounding box center [492, 592] width 634 height 15
type input "2024/D1-02465"
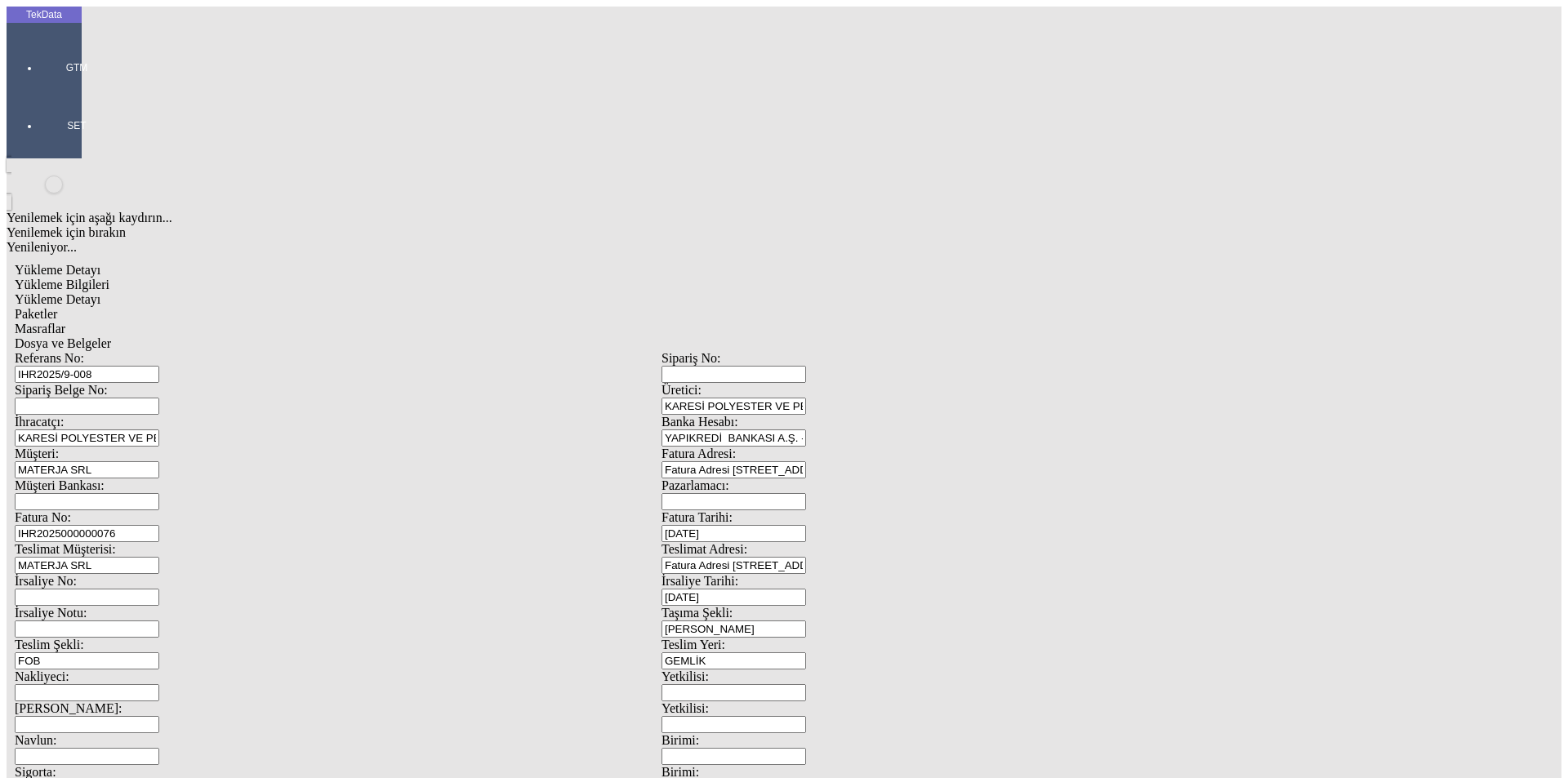
click at [348, 307] on div "Paketler" at bounding box center [662, 314] width 1294 height 15
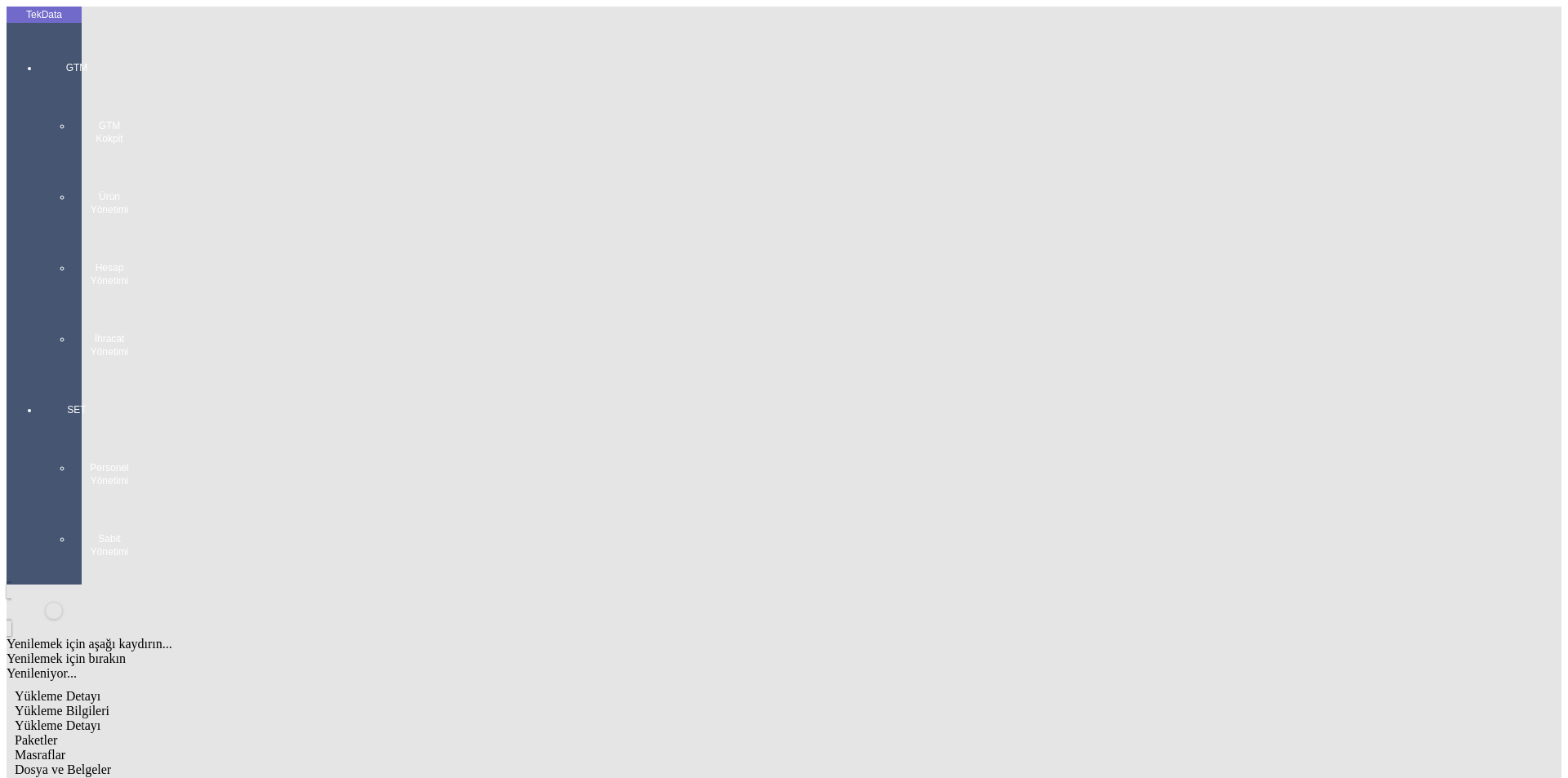
click at [293, 246] on div "Çuval" at bounding box center [485, 254] width 648 height 15
type input "Çuval"
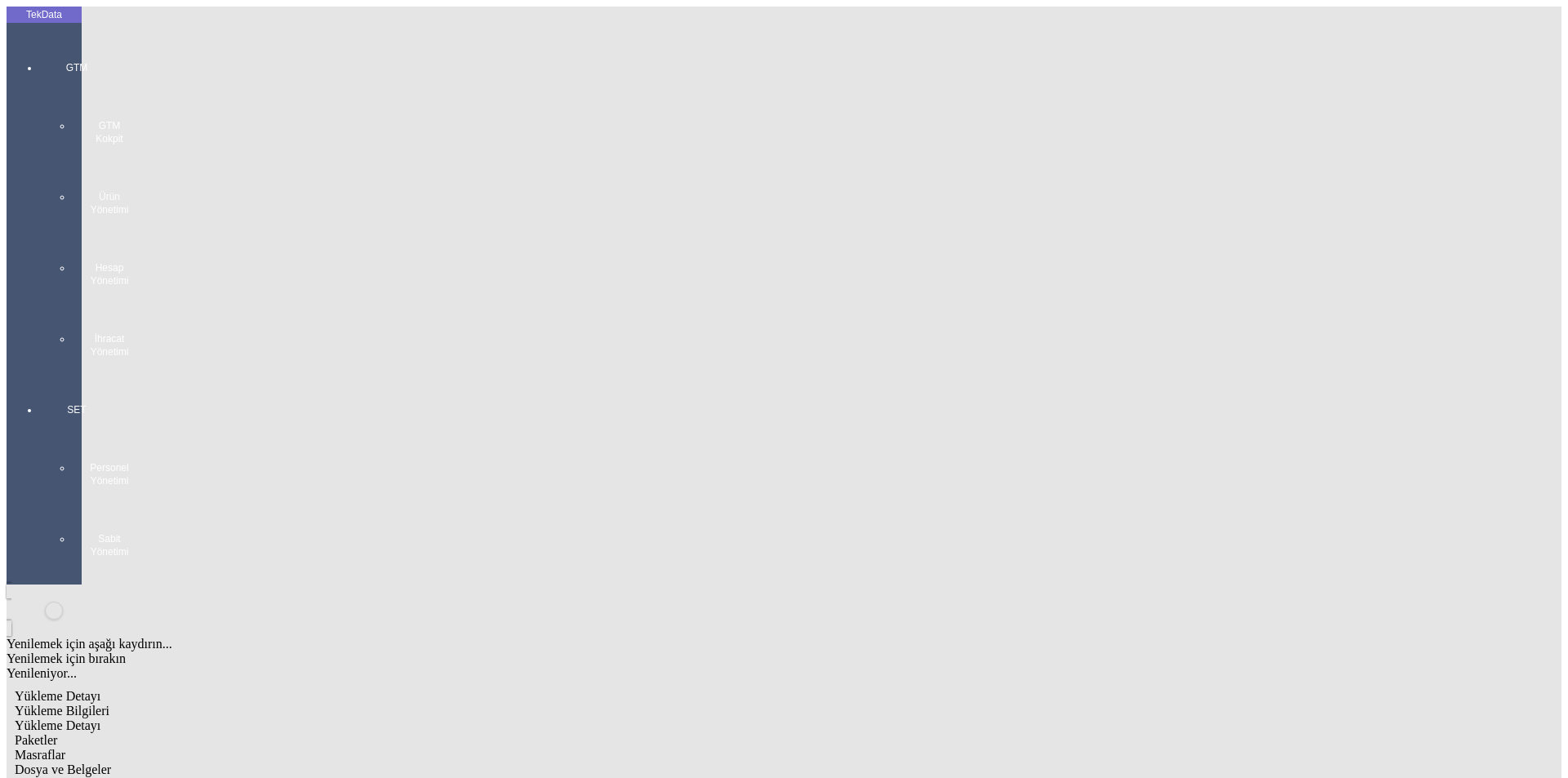
type input "93"
click at [65, 748] on span "Masraflar" at bounding box center [40, 754] width 51 height 14
click at [111, 763] on span "Dosya ve Belgeler" at bounding box center [63, 770] width 96 height 14
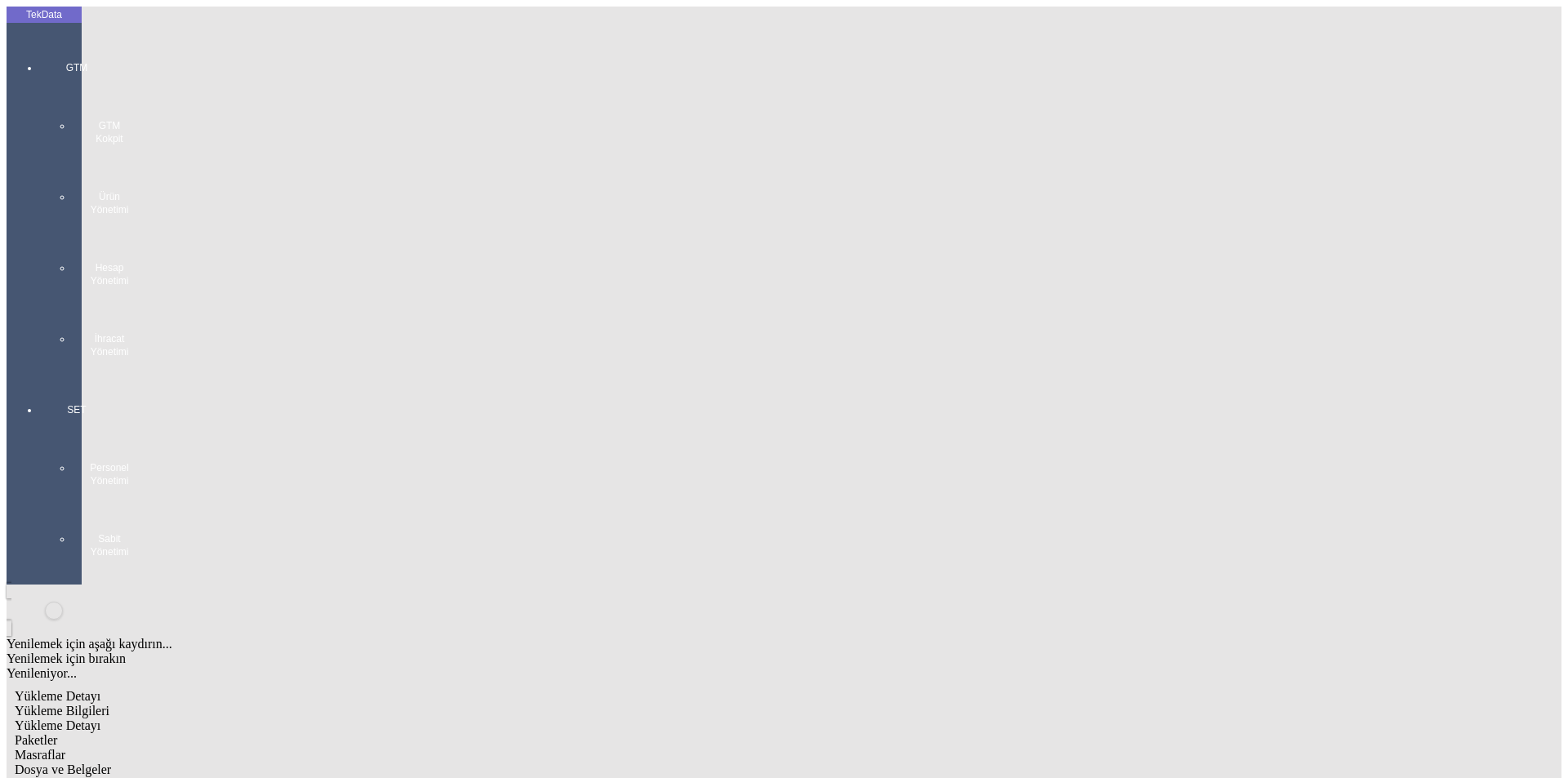
click at [101, 719] on span "Yükleme Detayı" at bounding box center [57, 725] width 86 height 14
click at [109, 704] on span "Yükleme Bilgileri" at bounding box center [62, 710] width 95 height 14
type input "2"
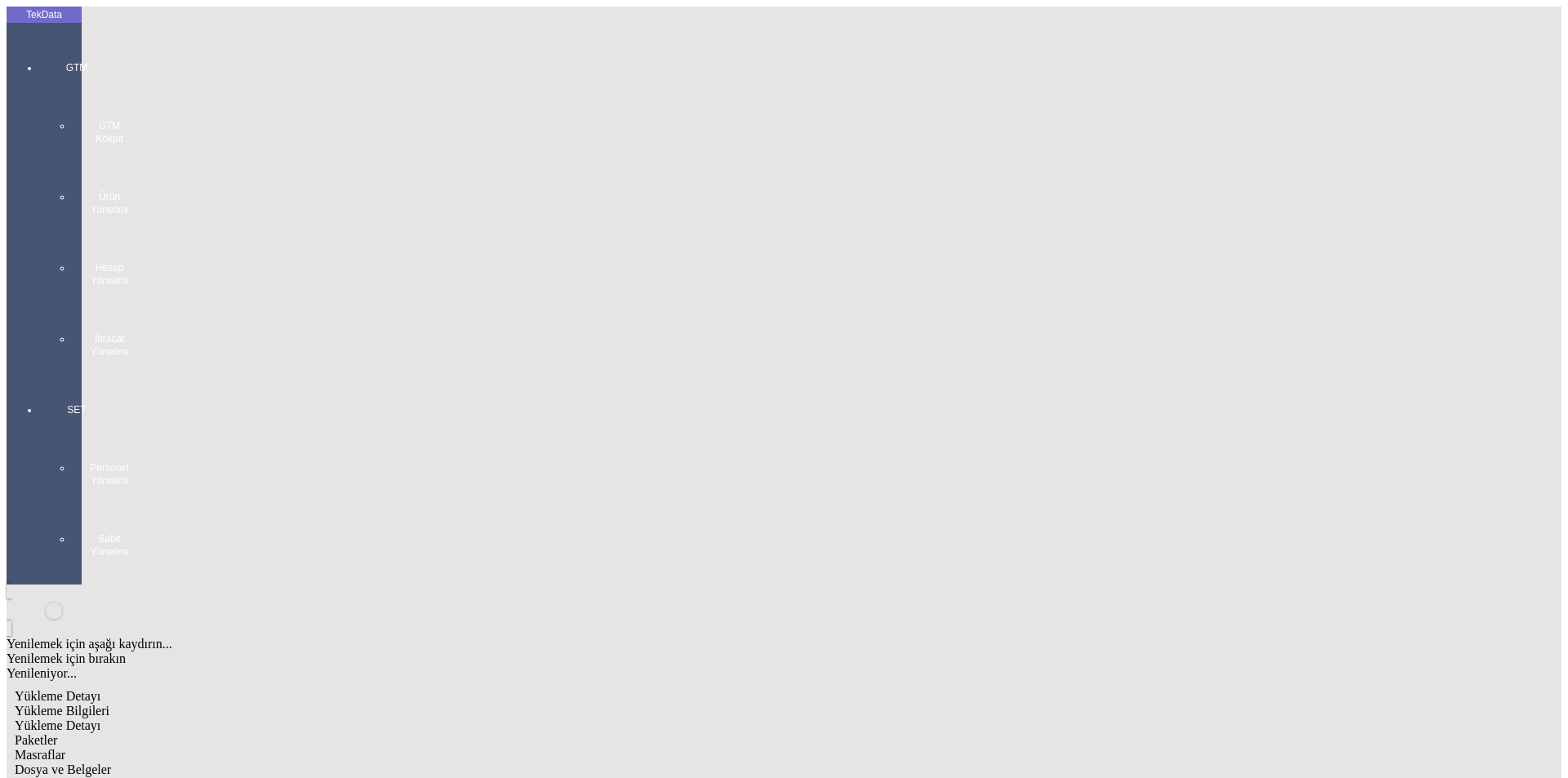
type input "27280"
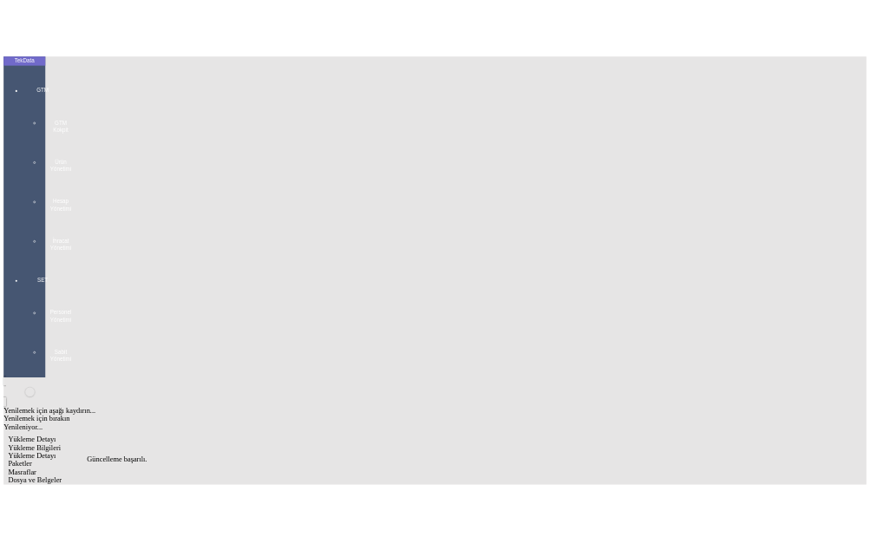
scroll to position [0, 0]
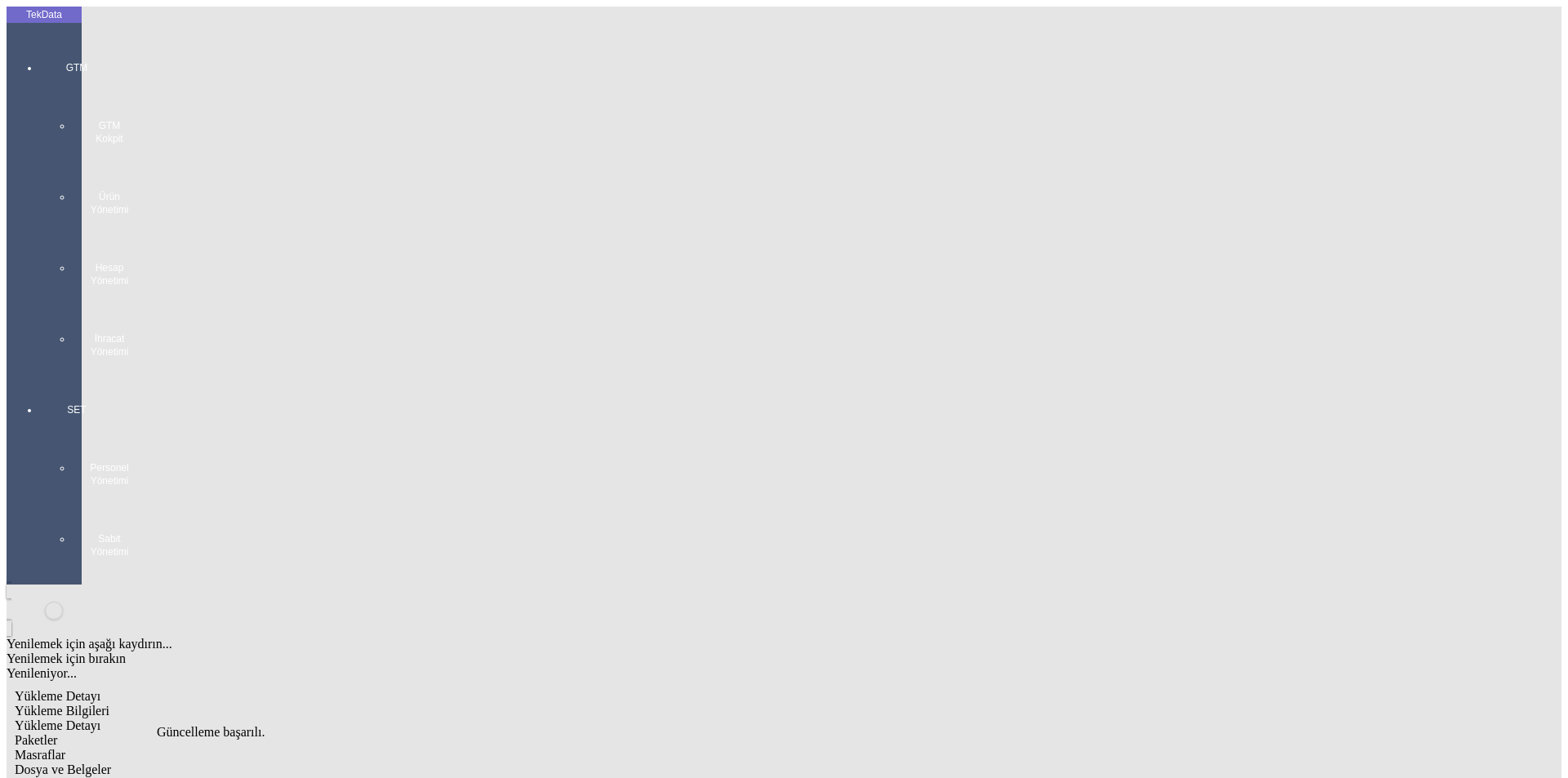
click at [101, 719] on span "Yükleme Detayı" at bounding box center [57, 725] width 86 height 14
type input "27280"
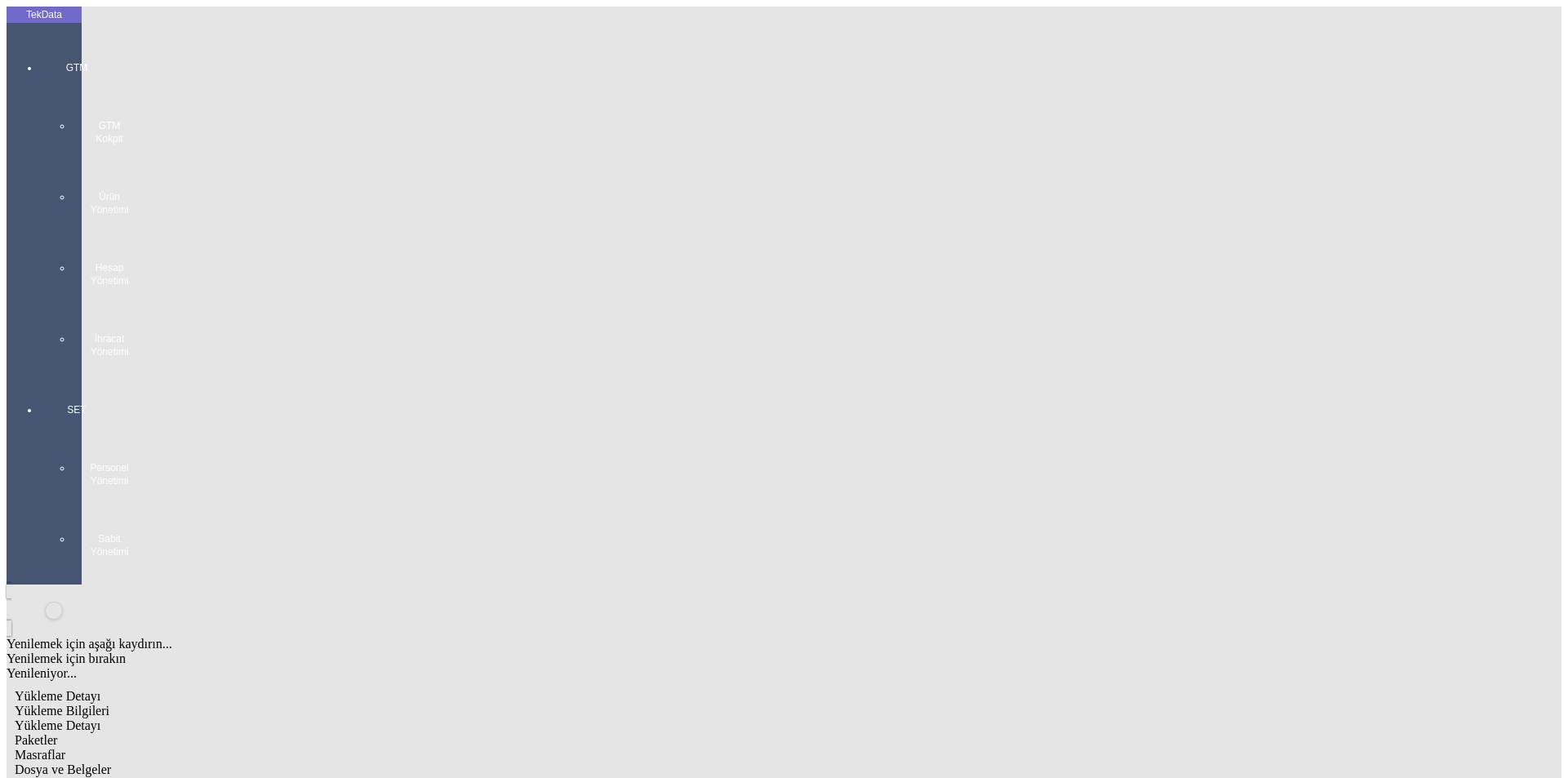
drag, startPoint x: 219, startPoint y: 235, endPoint x: 87, endPoint y: 236, distance: 132.0
type input "27001"
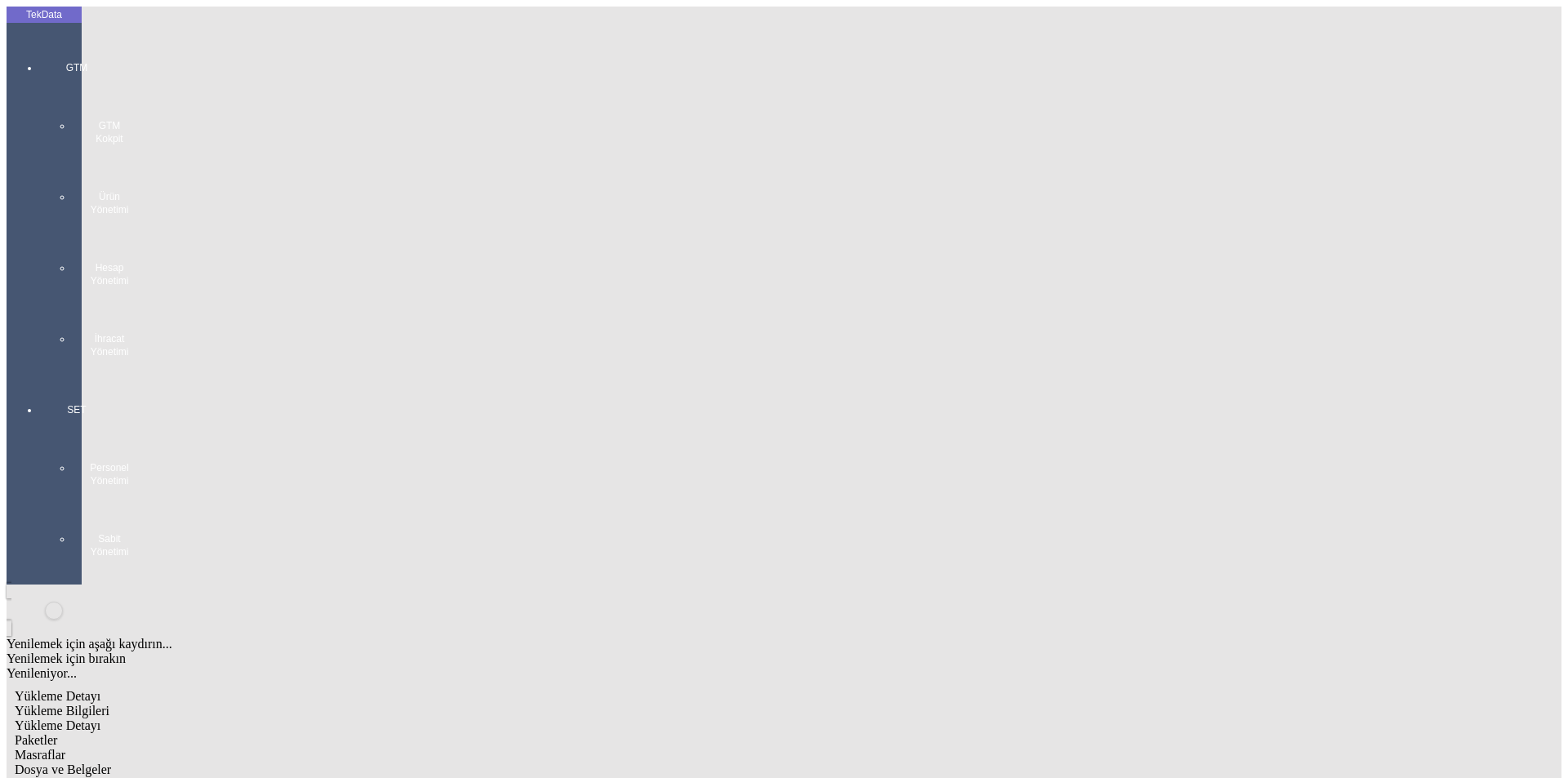
click at [111, 763] on span "Dosya ve Belgeler" at bounding box center [63, 770] width 96 height 14
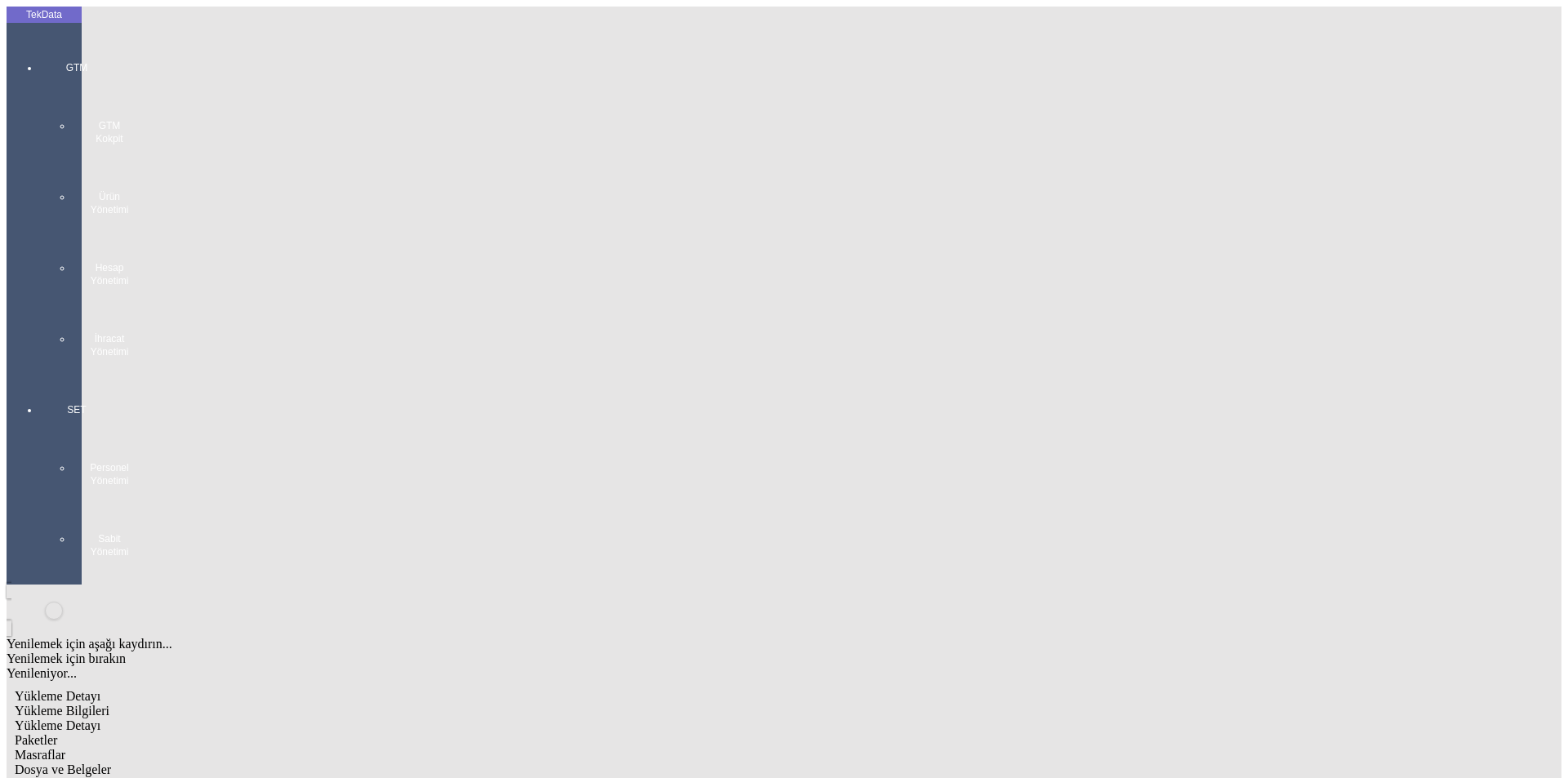
scroll to position [140, 0]
type input "2"
type input "27001"
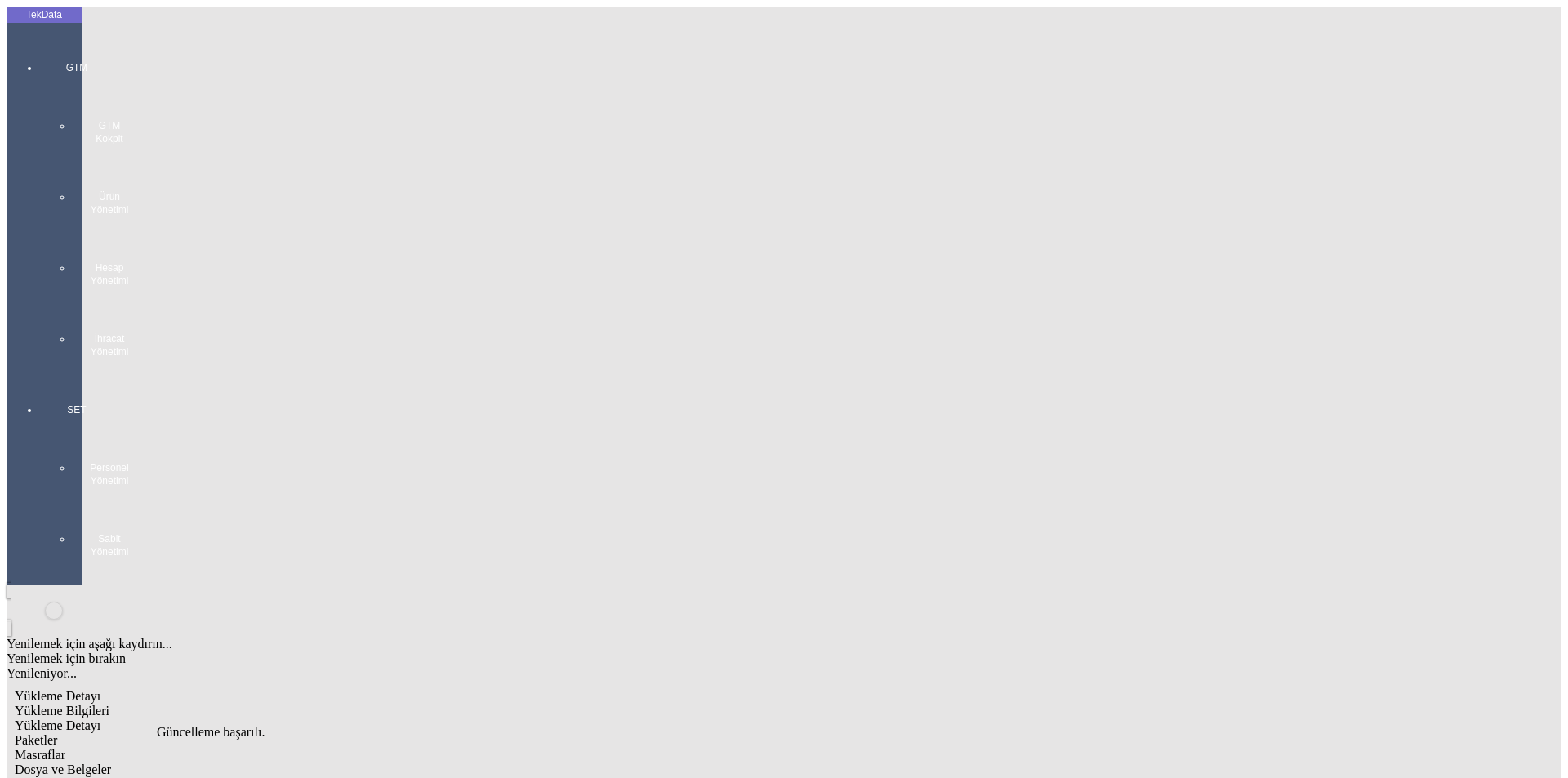
scroll to position [0, 0]
click at [101, 719] on span "Yükleme Detayı" at bounding box center [57, 725] width 86 height 14
click at [111, 763] on span "Dosya ve Belgeler" at bounding box center [63, 770] width 96 height 14
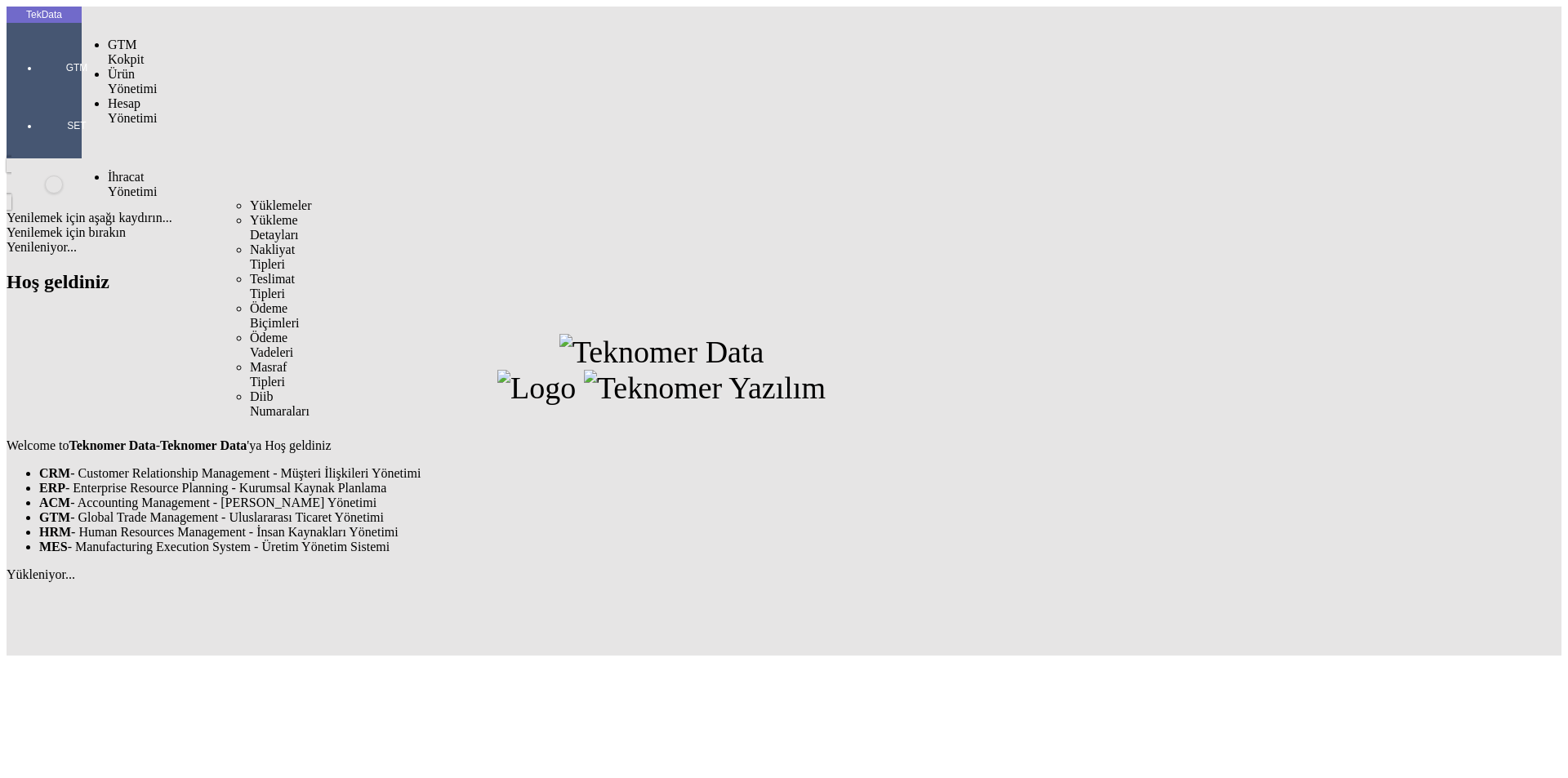
click at [250, 198] on span "Yüklemeler" at bounding box center [281, 205] width 62 height 14
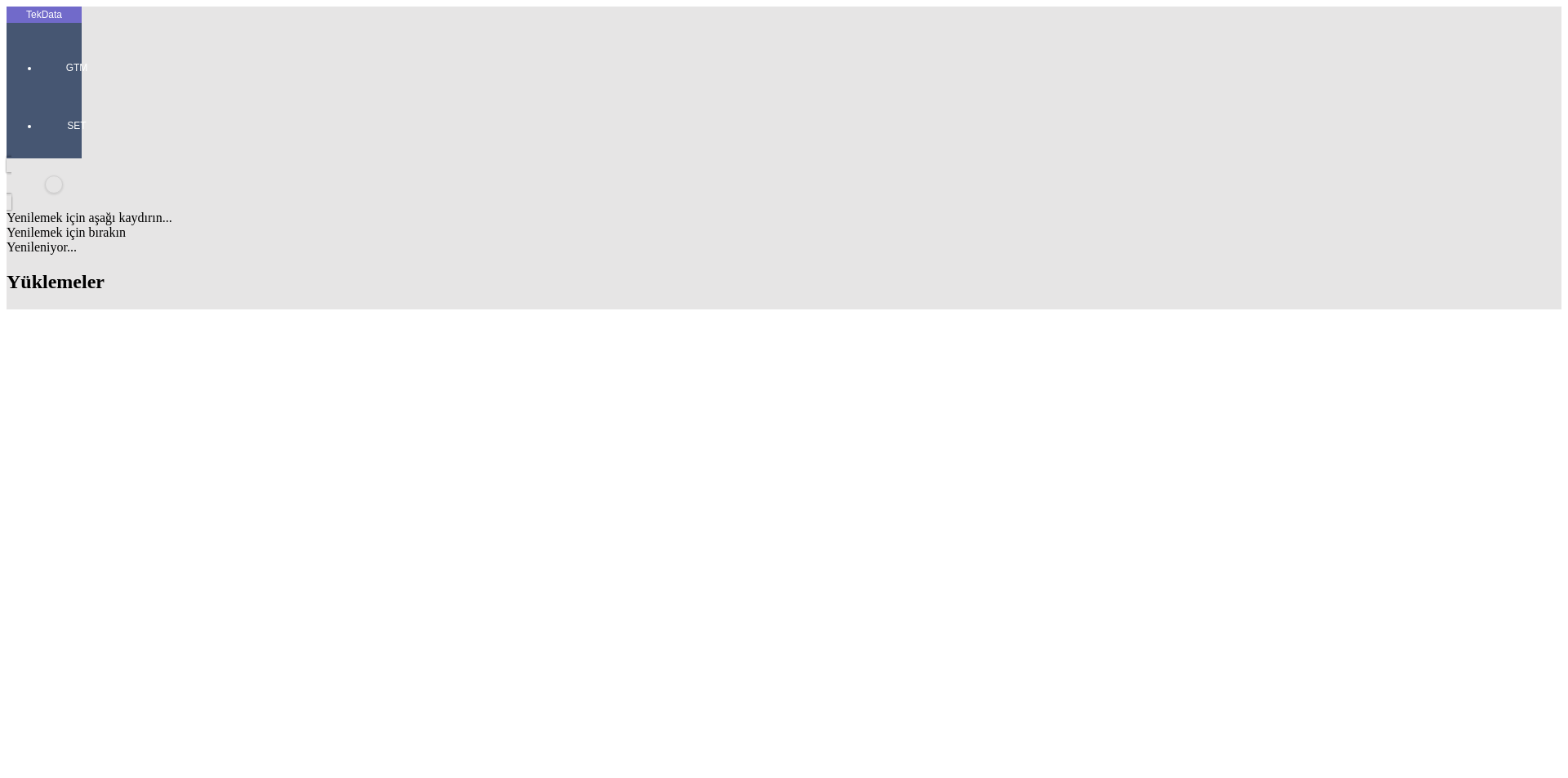
scroll to position [1469, 0]
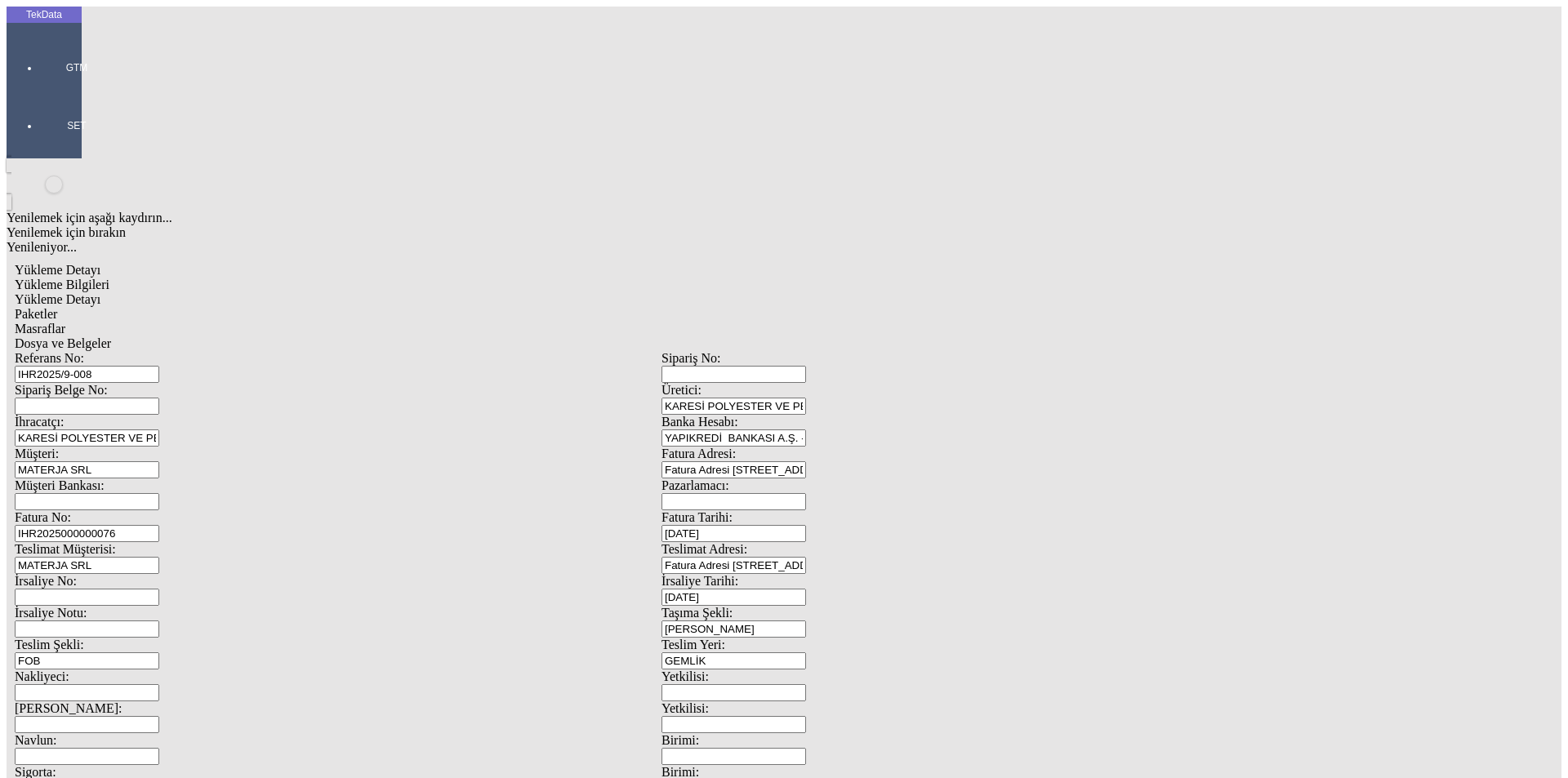
scroll to position [131, 0]
click at [101, 293] on span "Yükleme Detayı" at bounding box center [57, 299] width 86 height 14
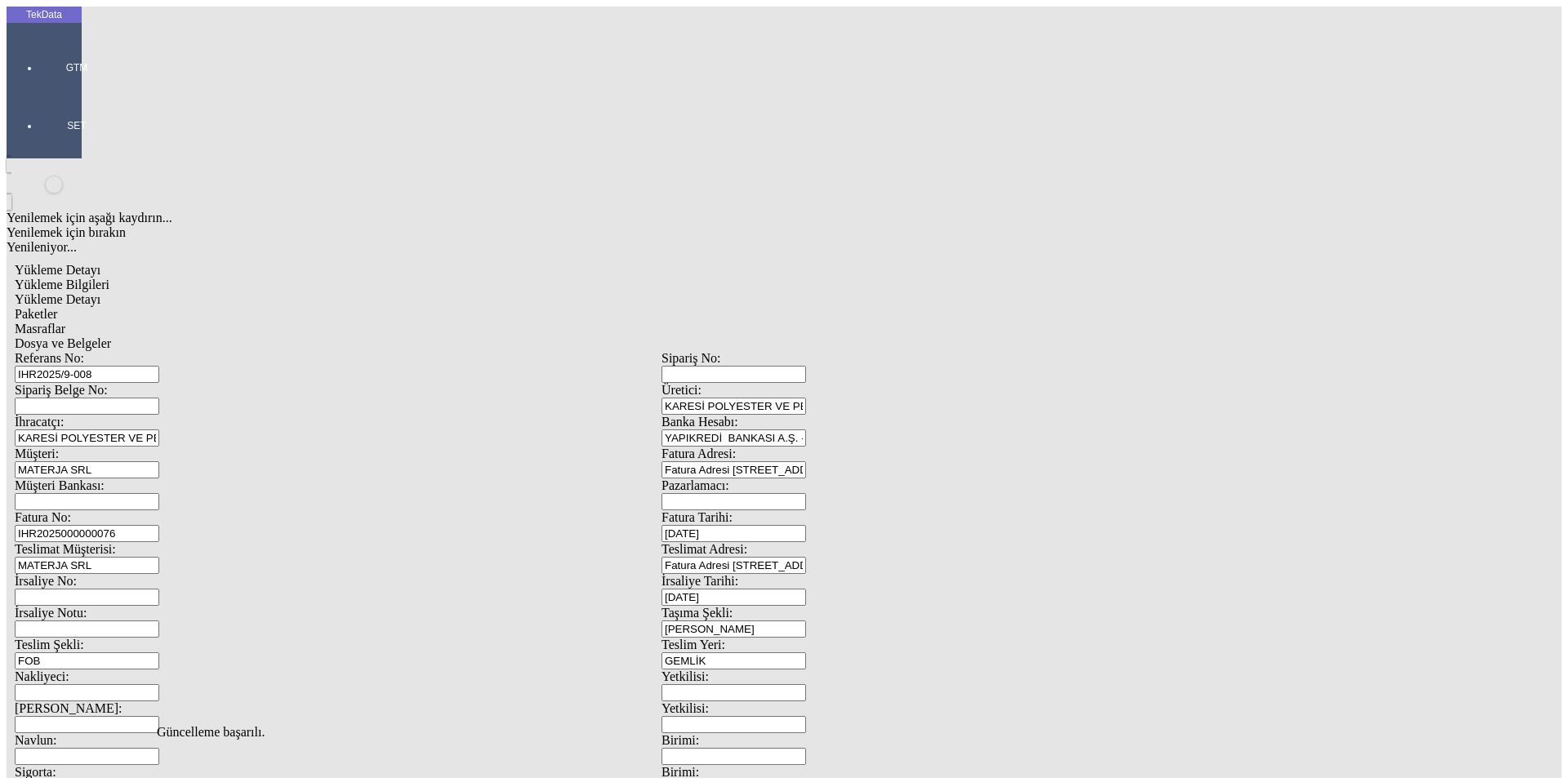
drag, startPoint x: 945, startPoint y: 305, endPoint x: 791, endPoint y: 304, distance: 154.0
type input "27001"
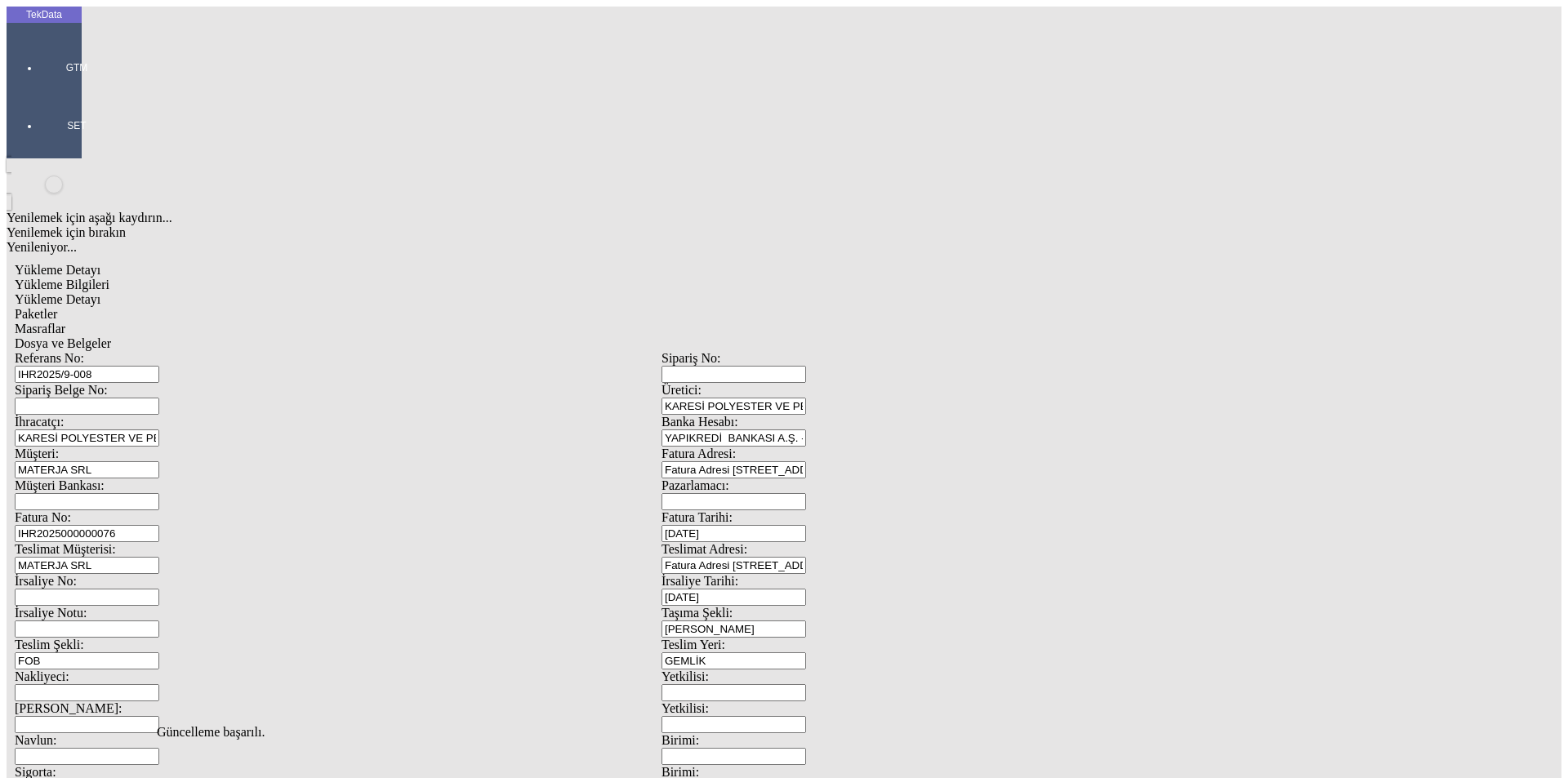
click at [111, 337] on span "Dosya ve Belgeler" at bounding box center [63, 343] width 96 height 14
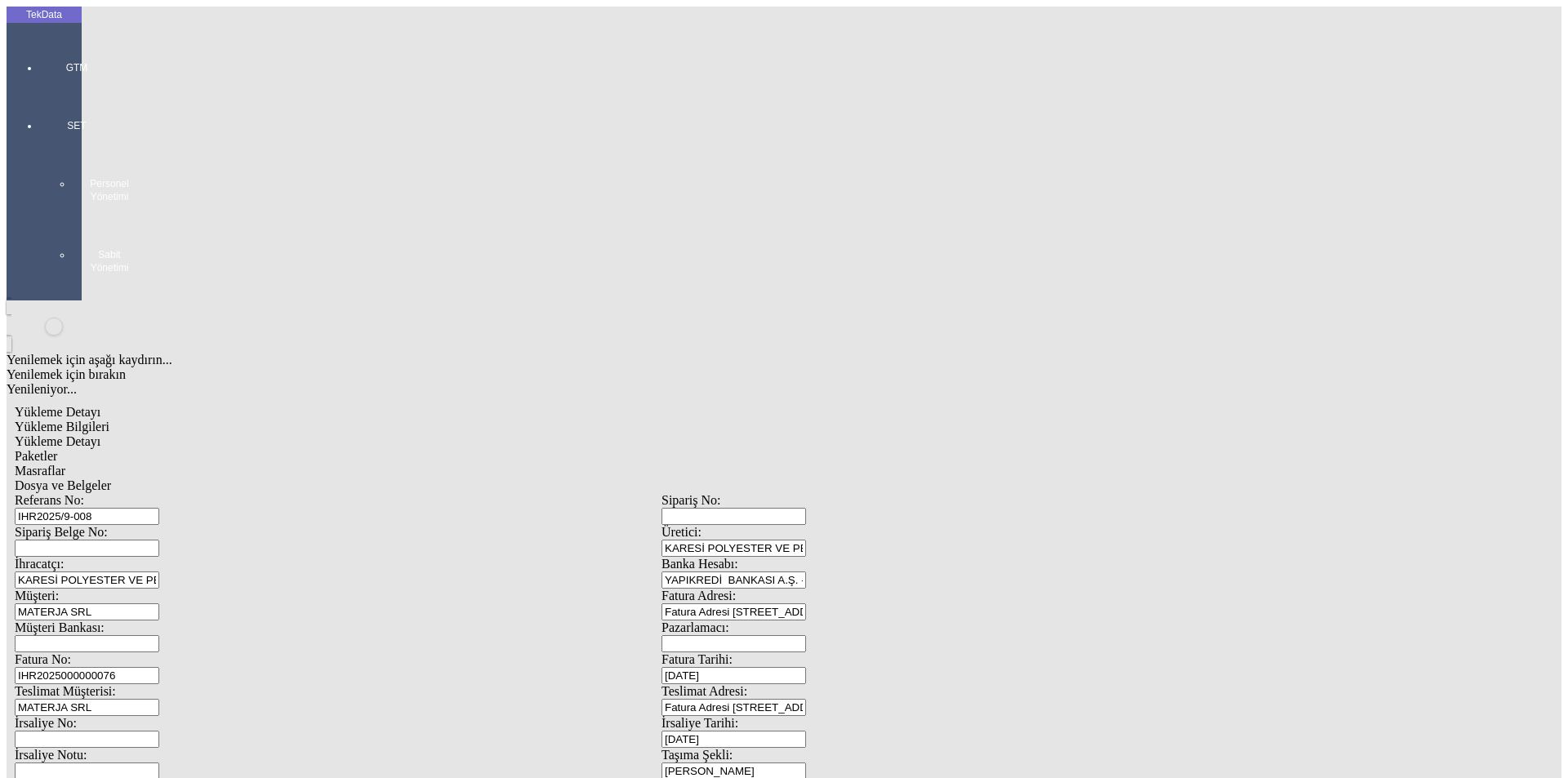
click at [111, 479] on span "Dosya ve Belgeler" at bounding box center [63, 485] width 96 height 14
